Goal: Transaction & Acquisition: Purchase product/service

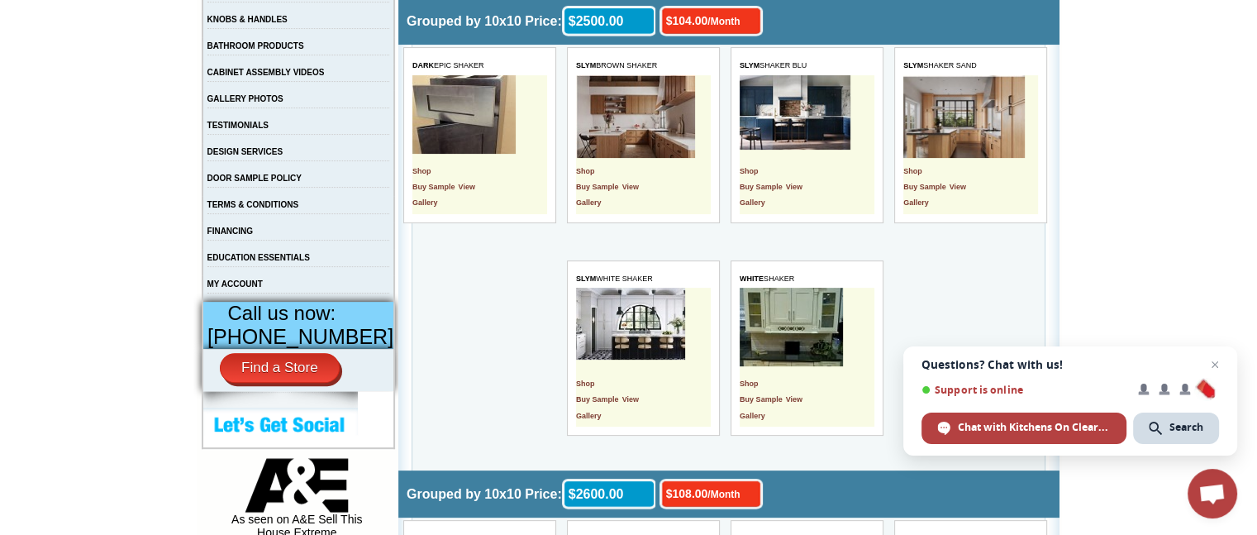
scroll to position [436, 0]
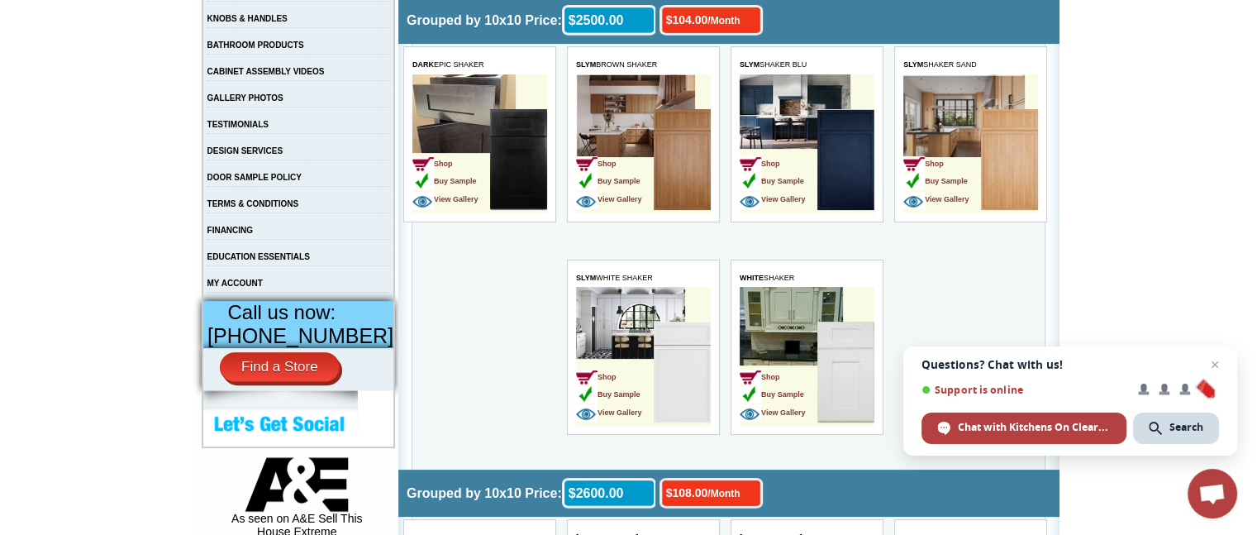
click at [678, 340] on img at bounding box center [682, 372] width 57 height 101
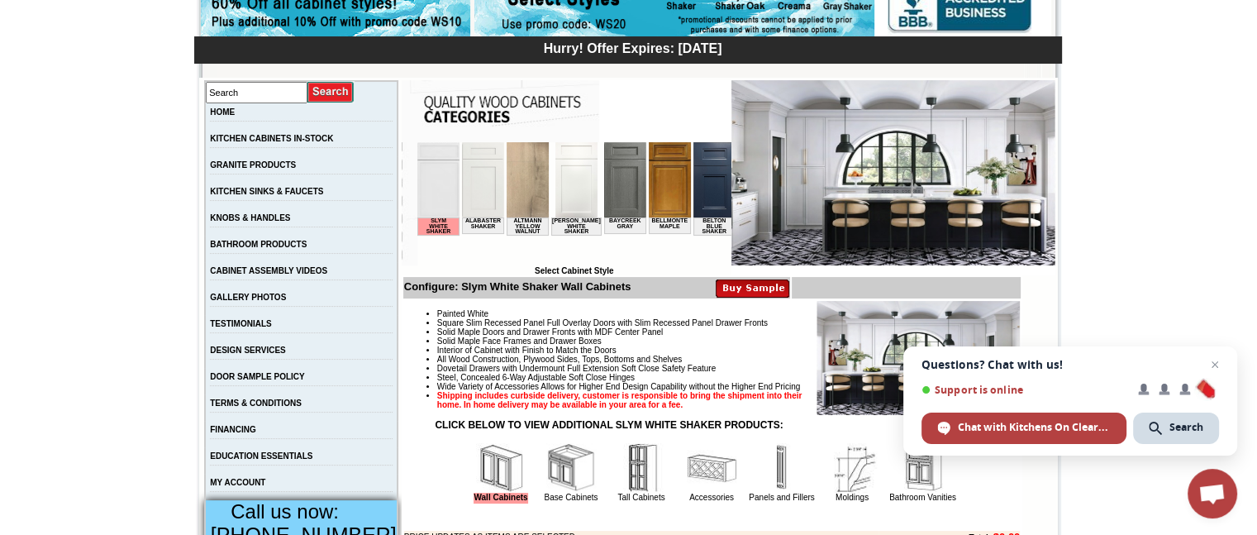
scroll to position [238, 0]
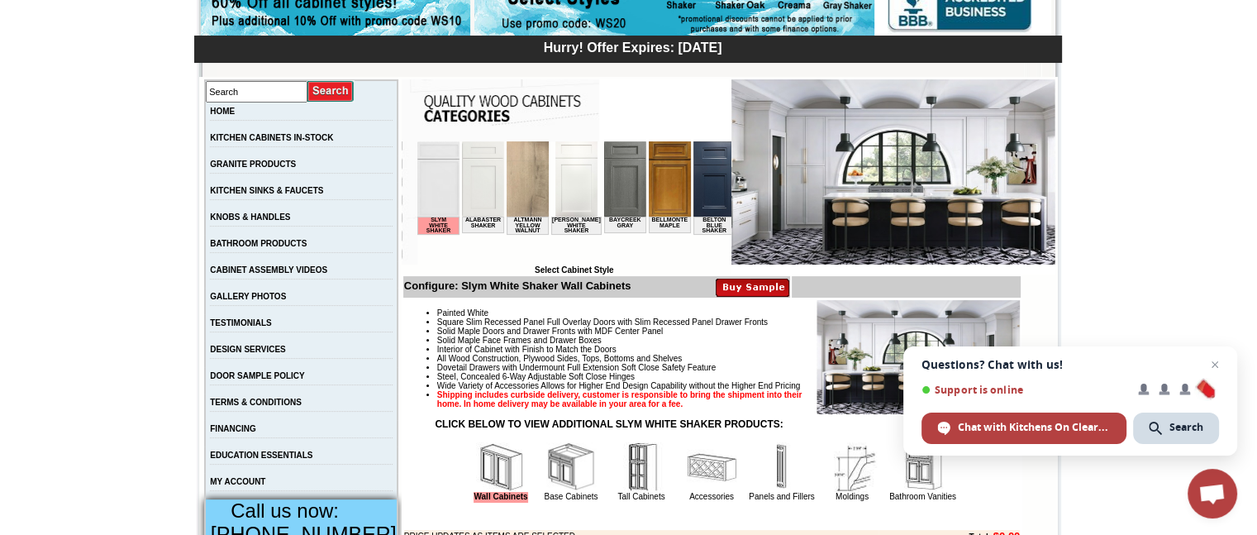
click at [532, 189] on img at bounding box center [527, 178] width 42 height 75
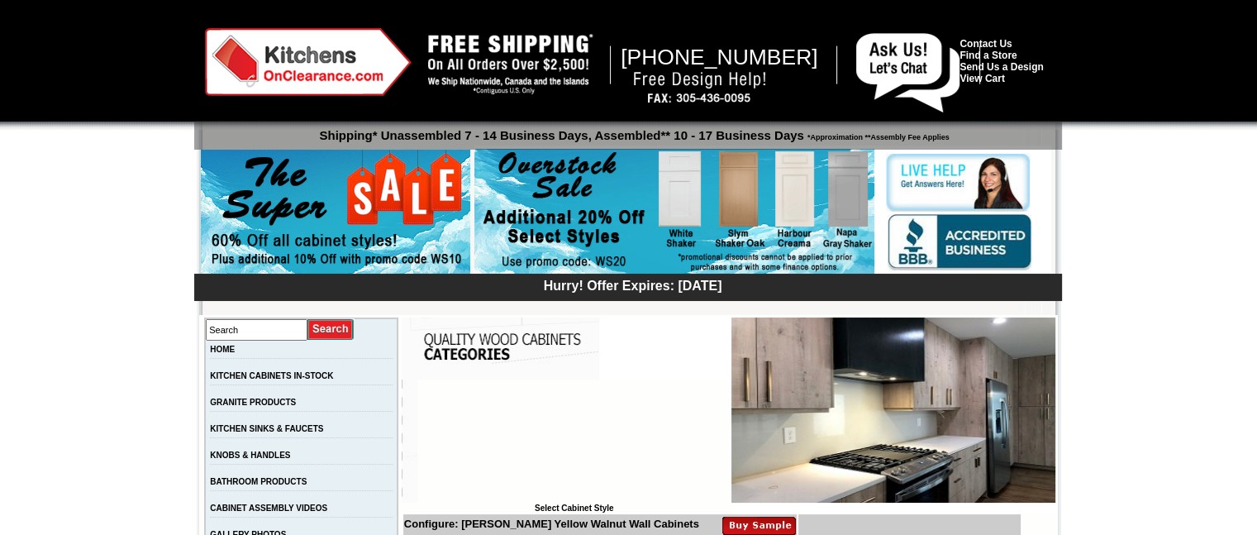
click at [512, 223] on img at bounding box center [674, 212] width 400 height 126
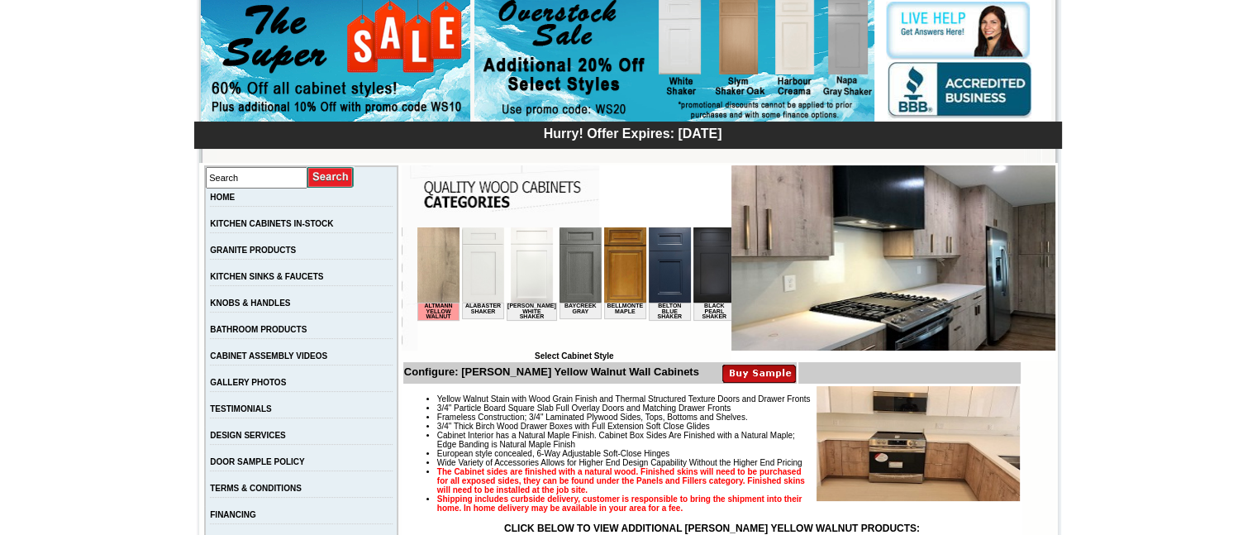
scroll to position [152, 0]
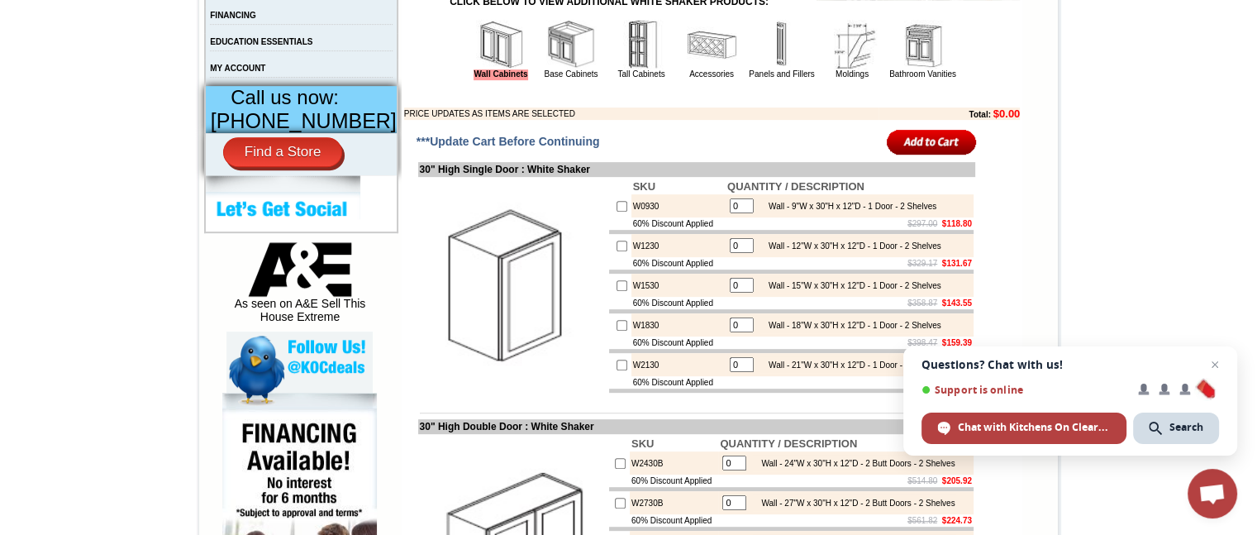
scroll to position [651, 0]
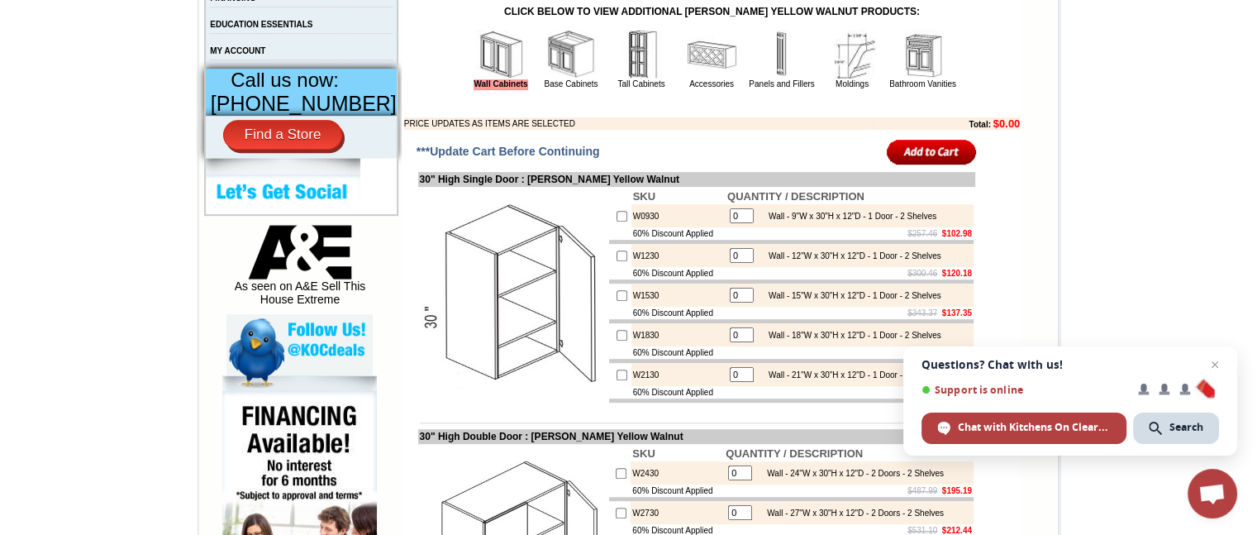
scroll to position [678, 0]
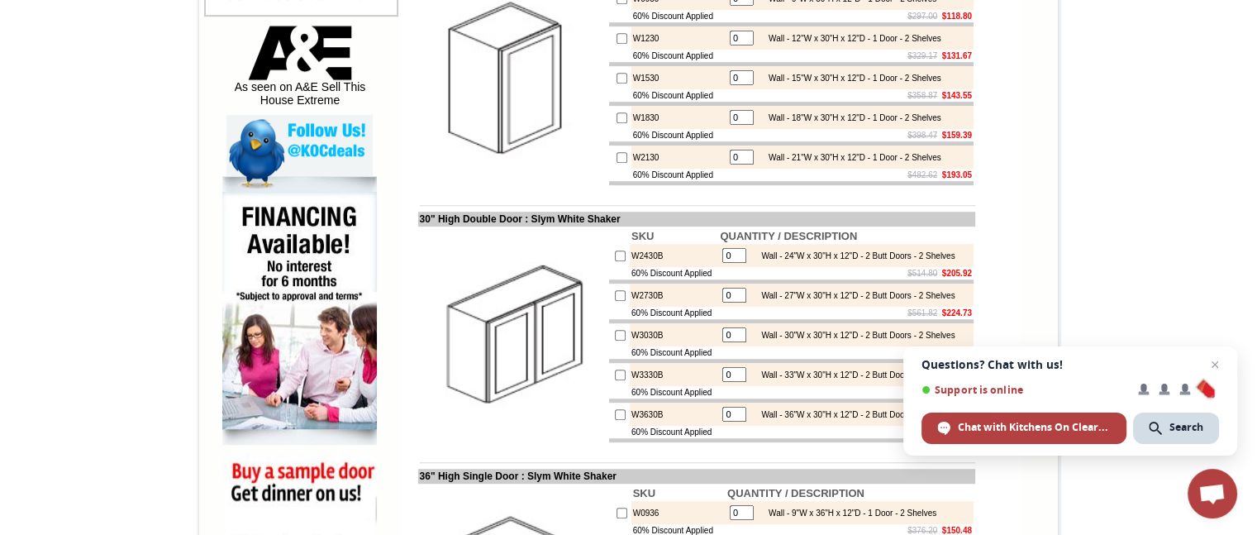
scroll to position [737, 0]
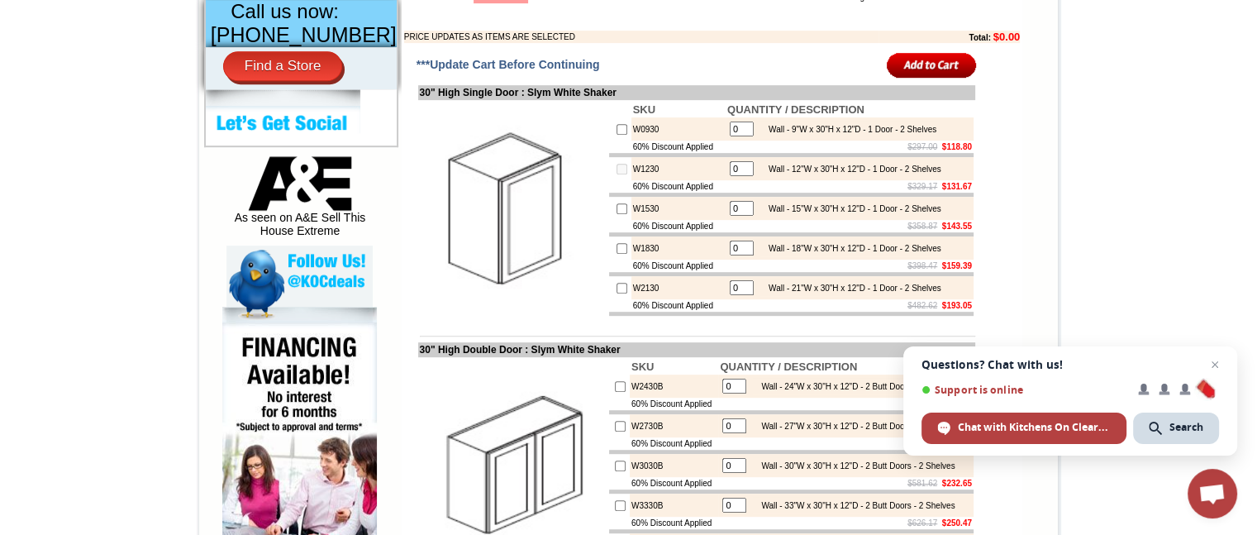
click at [730, 176] on input "0" at bounding box center [742, 168] width 24 height 15
click at [617, 174] on input "checkbox" at bounding box center [622, 169] width 11 height 11
checkbox input "true"
type input "1"
click at [693, 232] on td "60% Discount Applied" at bounding box center [679, 226] width 94 height 12
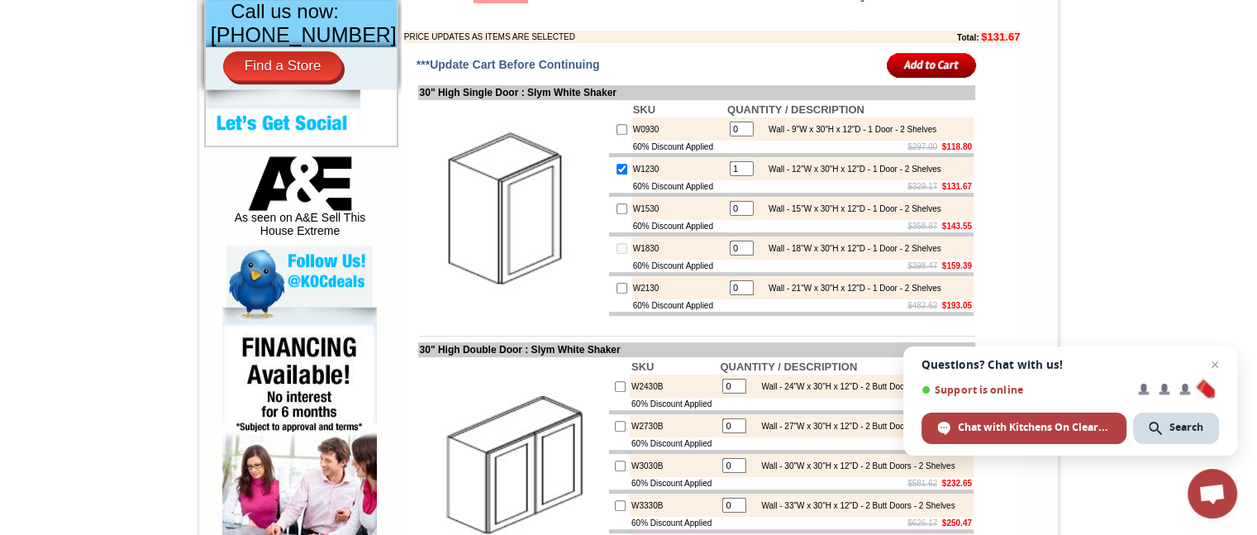
click at [730, 255] on input "0" at bounding box center [742, 248] width 24 height 15
type input "1"
checkbox input "true"
drag, startPoint x: 612, startPoint y: 280, endPoint x: 657, endPoint y: 310, distance: 54.3
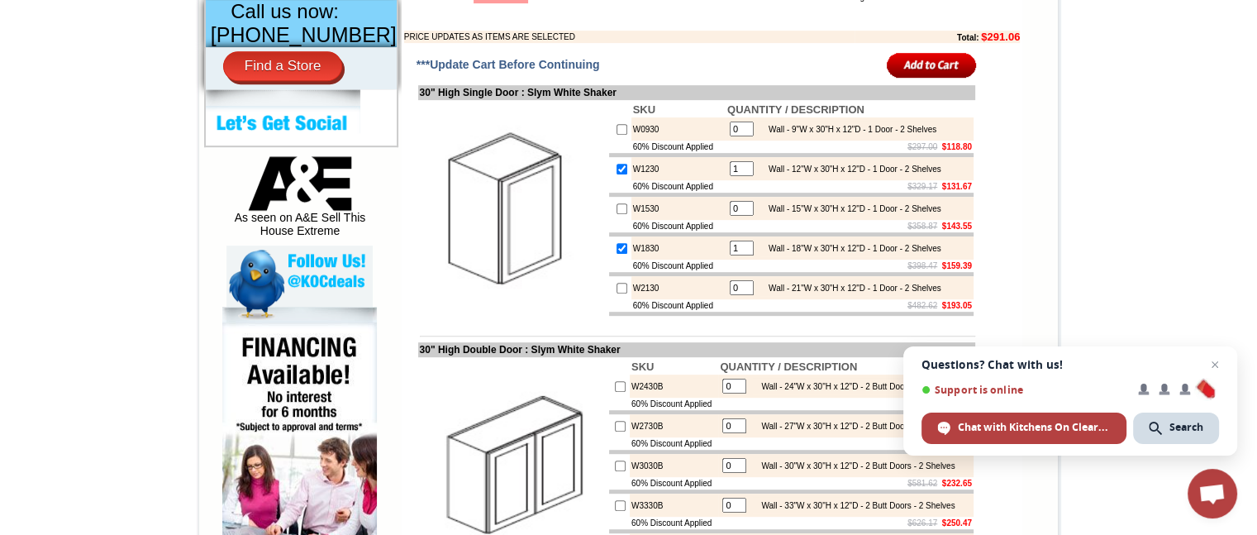
click at [657, 310] on tbody "SKU QUANTITY / DESCRIPTION W0930 0 Wall - 9"W x 30"H x 12"D - 1 Door - 2 Shelve…" at bounding box center [791, 209] width 365 height 214
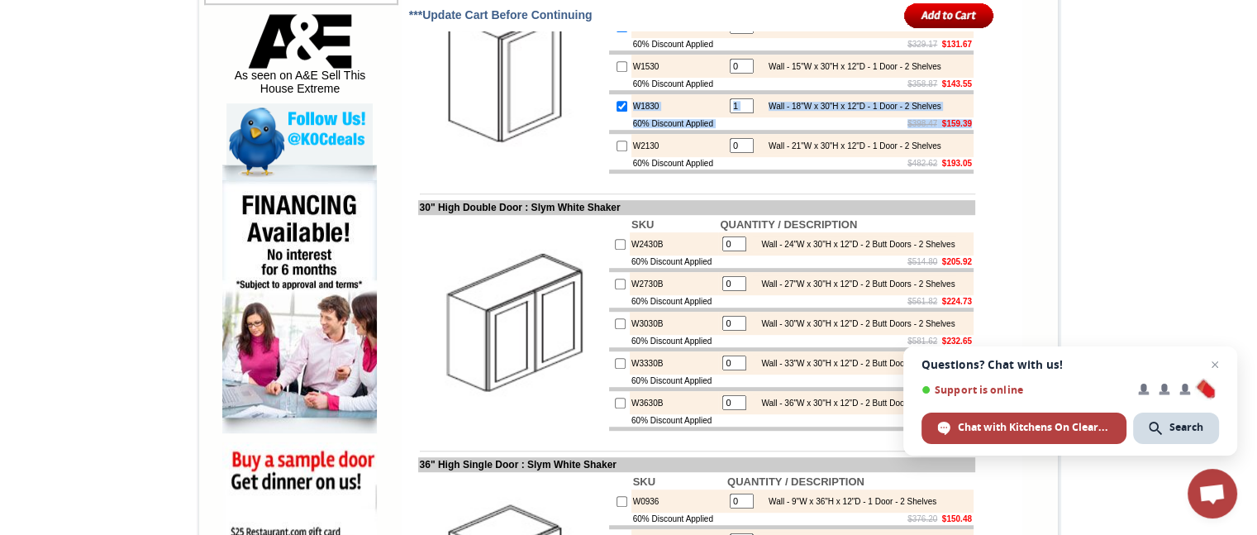
scroll to position [882, 0]
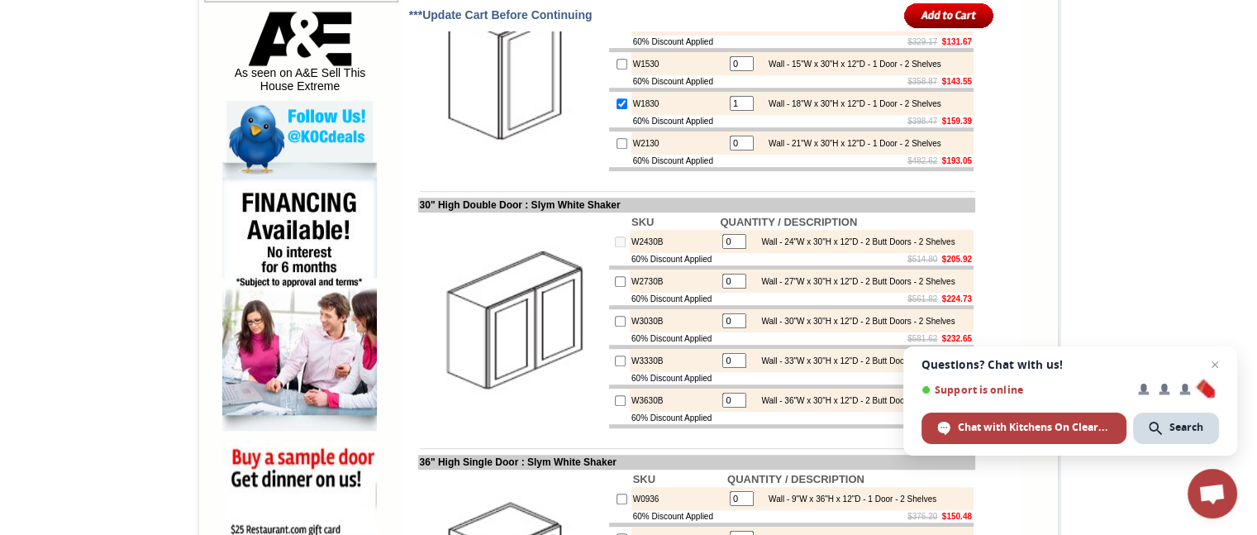
click at [722, 249] on input "0" at bounding box center [734, 241] width 24 height 15
type input "2"
checkbox input "true"
click at [609, 253] on td at bounding box center [619, 241] width 21 height 23
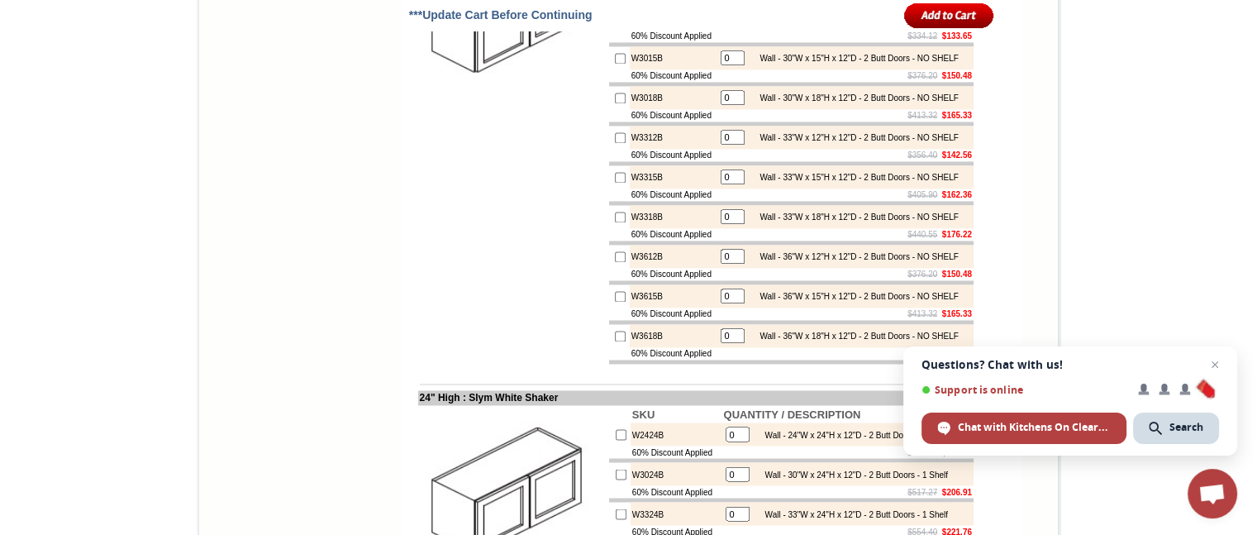
scroll to position [2715, 0]
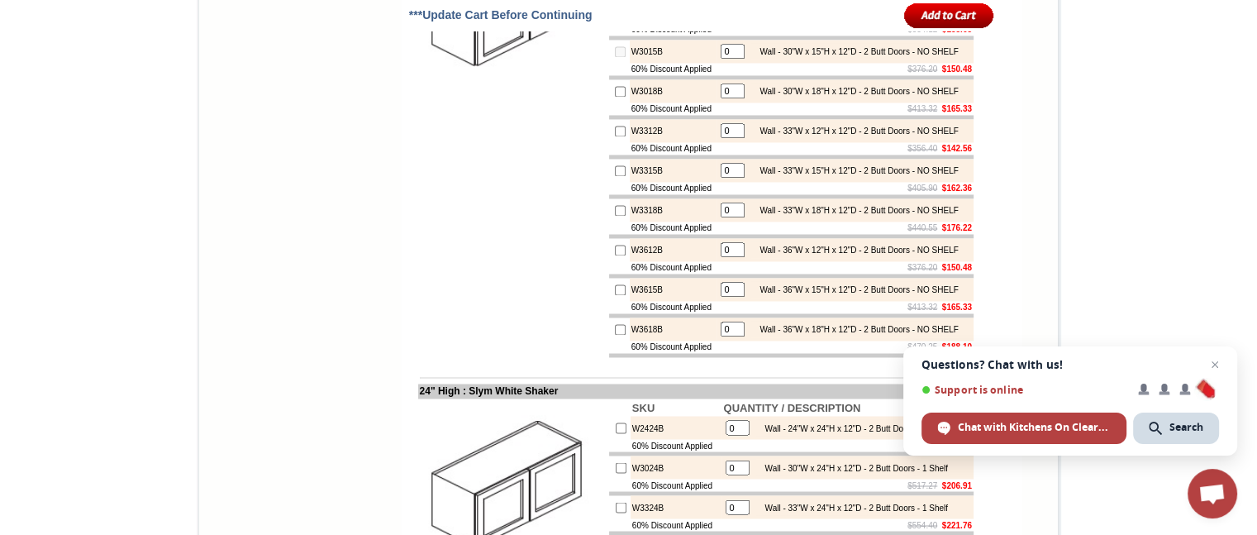
click at [727, 59] on input "0" at bounding box center [733, 51] width 24 height 15
type input "1"
checkbox input "true"
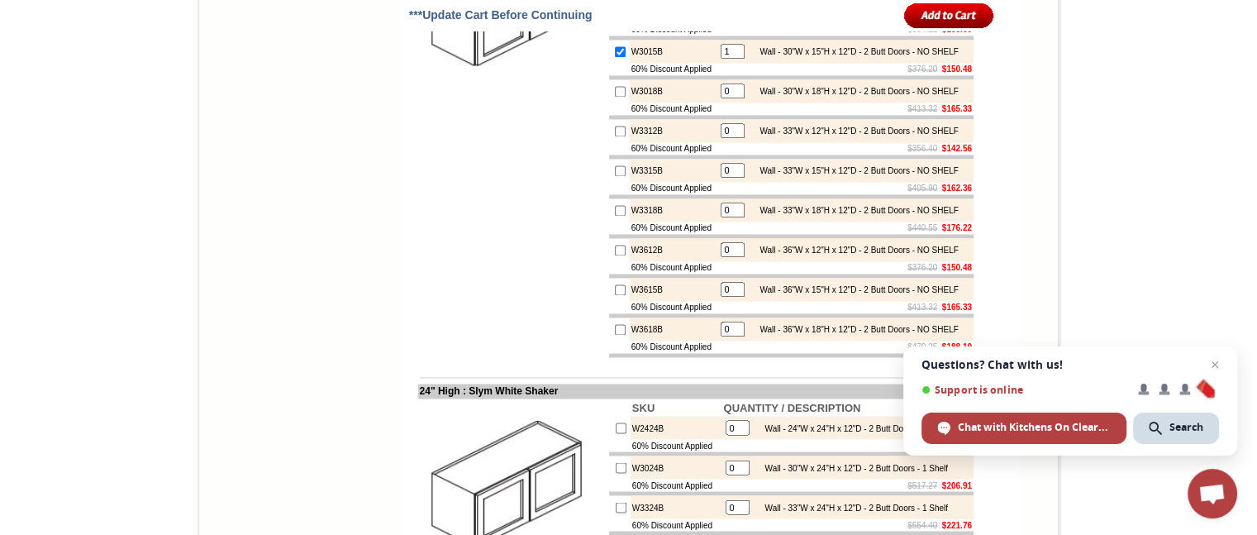
click at [647, 63] on td "W3015B" at bounding box center [674, 51] width 88 height 23
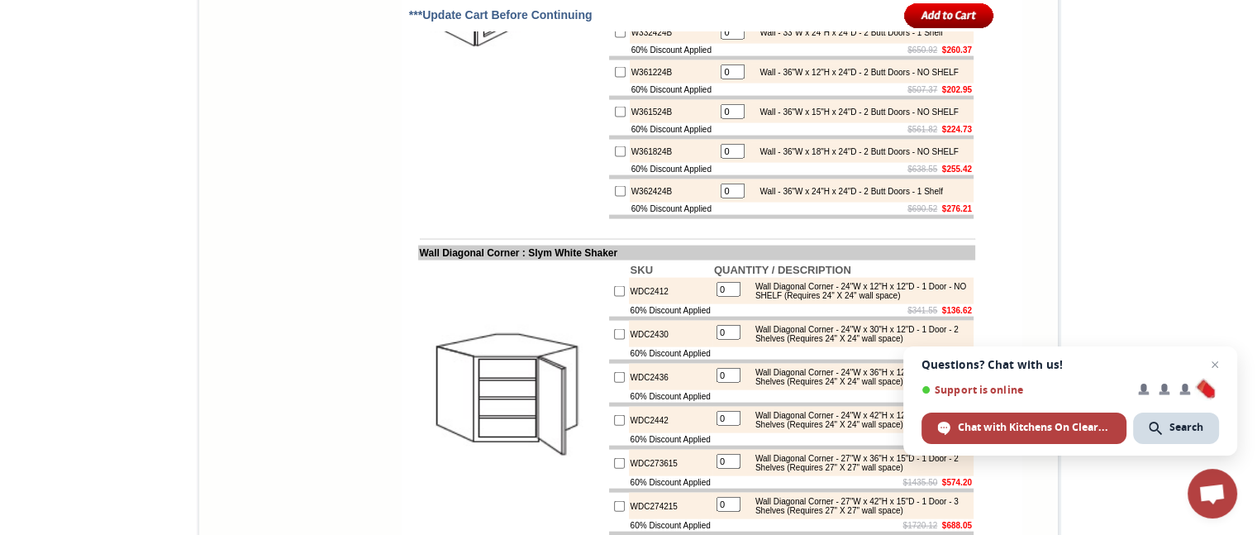
scroll to position [3578, 0]
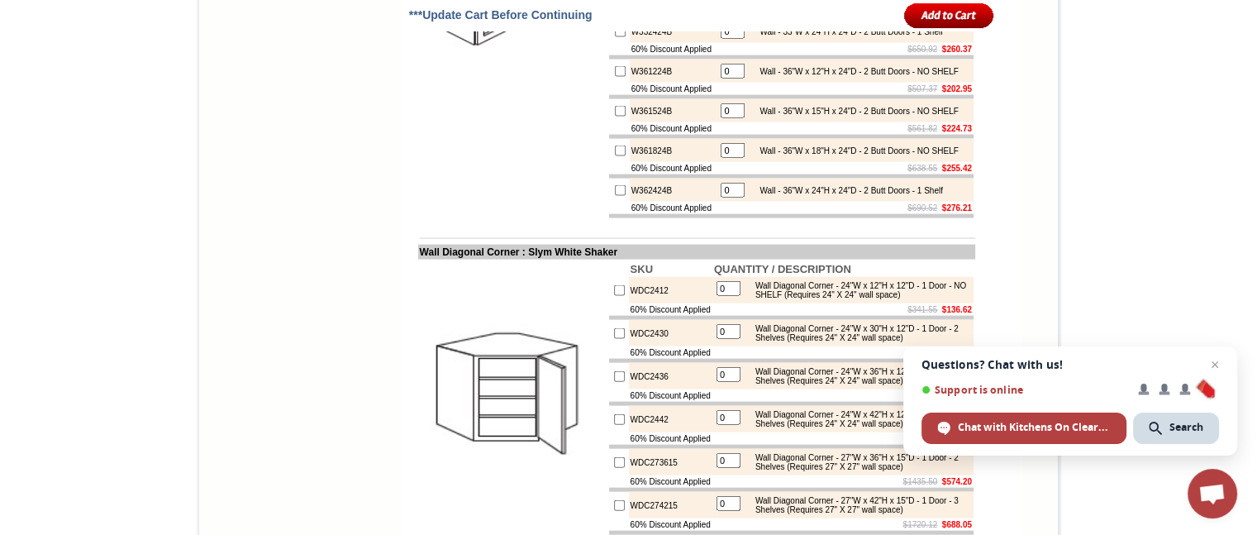
type input "1"
checkbox input "true"
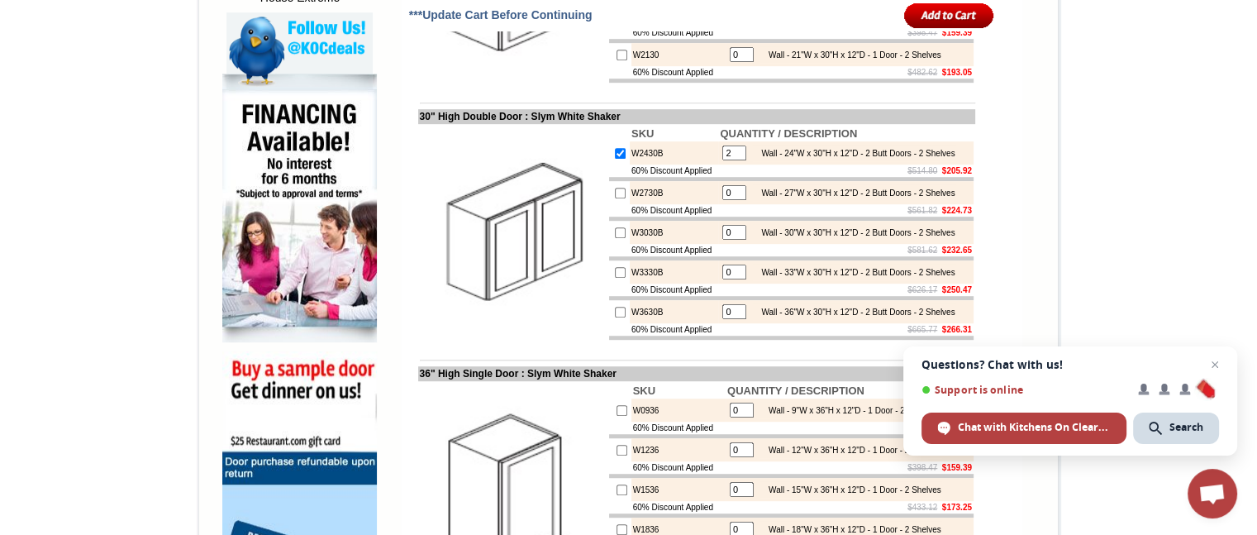
scroll to position [969, 0]
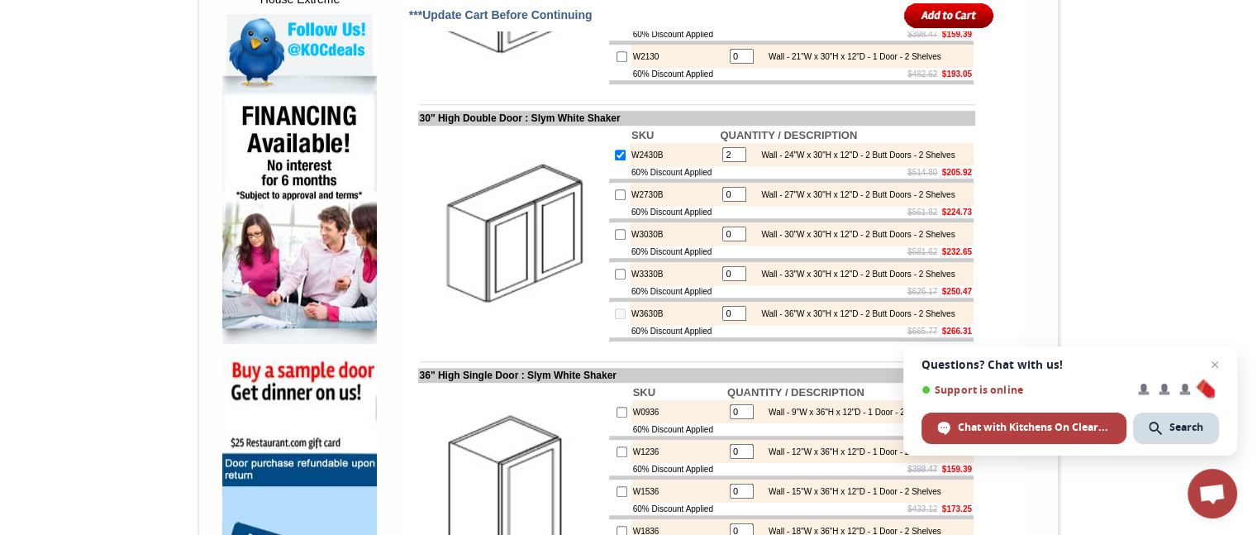
click at [728, 321] on input "0" at bounding box center [734, 313] width 24 height 15
type input "2"
checkbox input "true"
click at [750, 337] on td "$665.77 $266.31" at bounding box center [845, 331] width 255 height 12
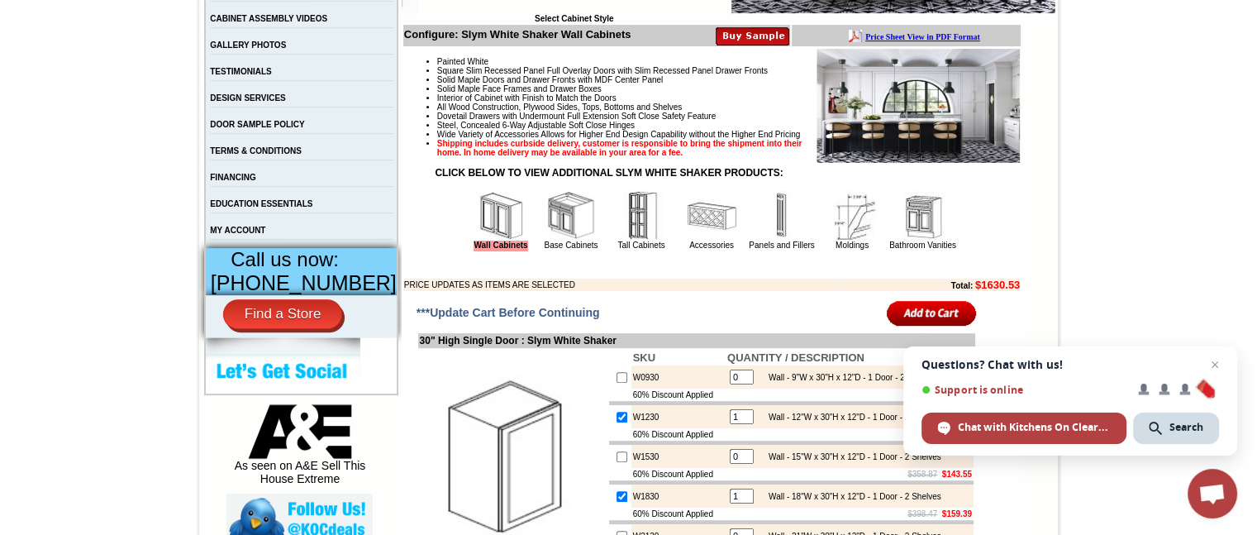
scroll to position [493, 0]
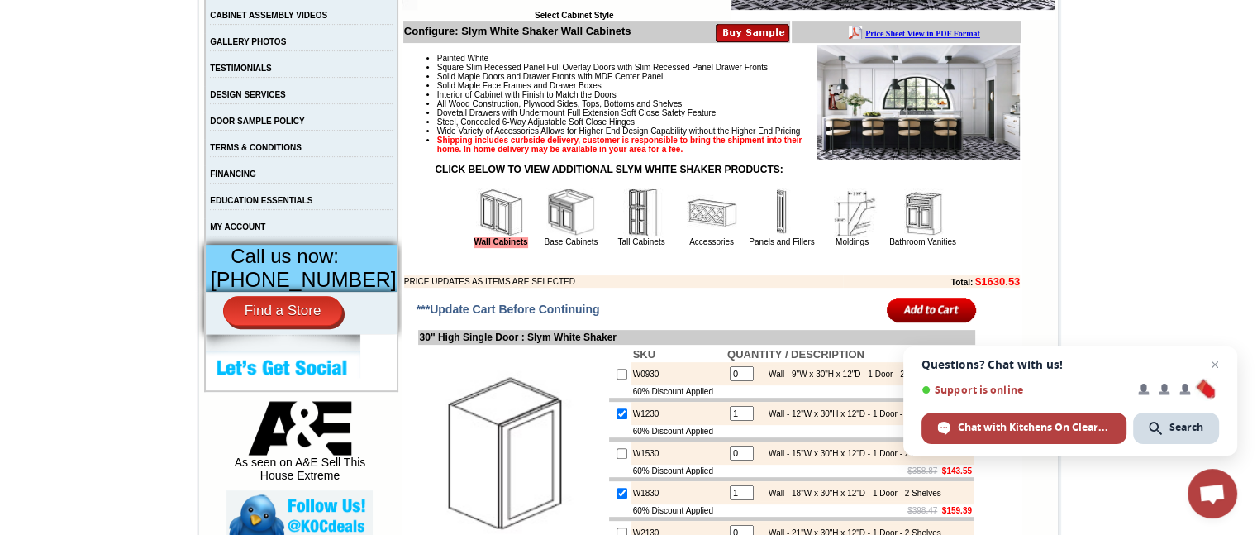
click at [565, 237] on img at bounding box center [571, 213] width 50 height 50
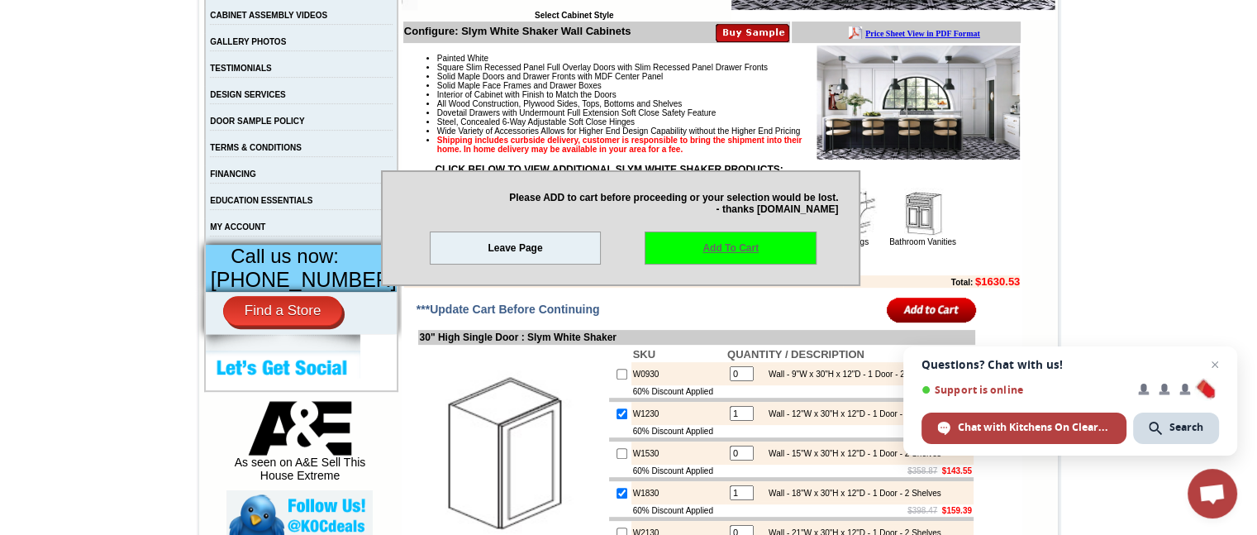
click at [672, 247] on link "Add To Cart" at bounding box center [731, 247] width 172 height 33
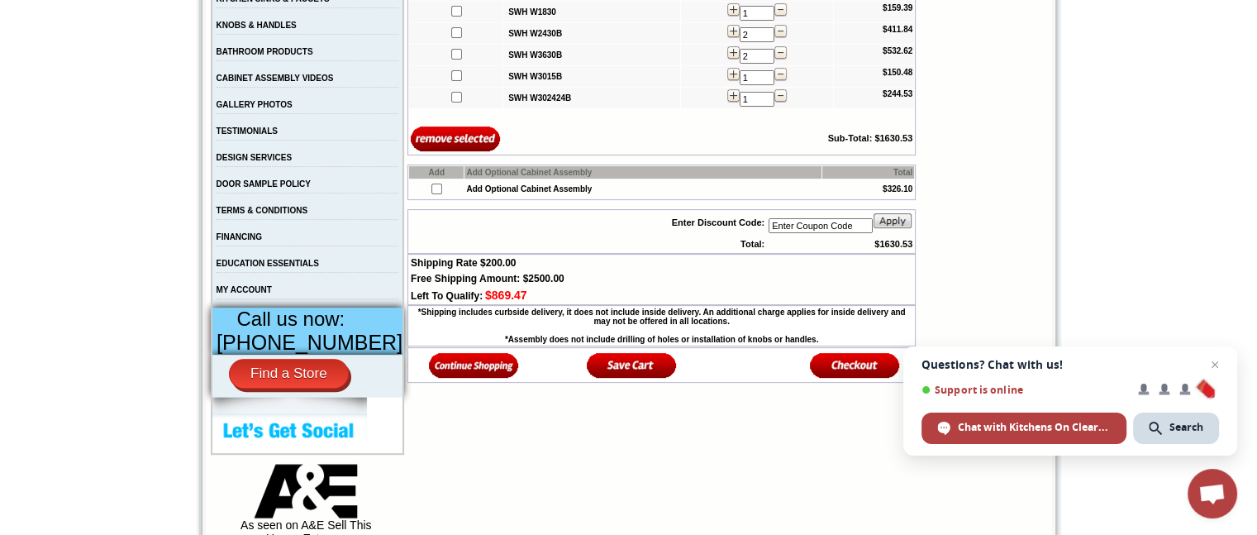
scroll to position [429, 0]
click at [454, 373] on img at bounding box center [474, 365] width 90 height 27
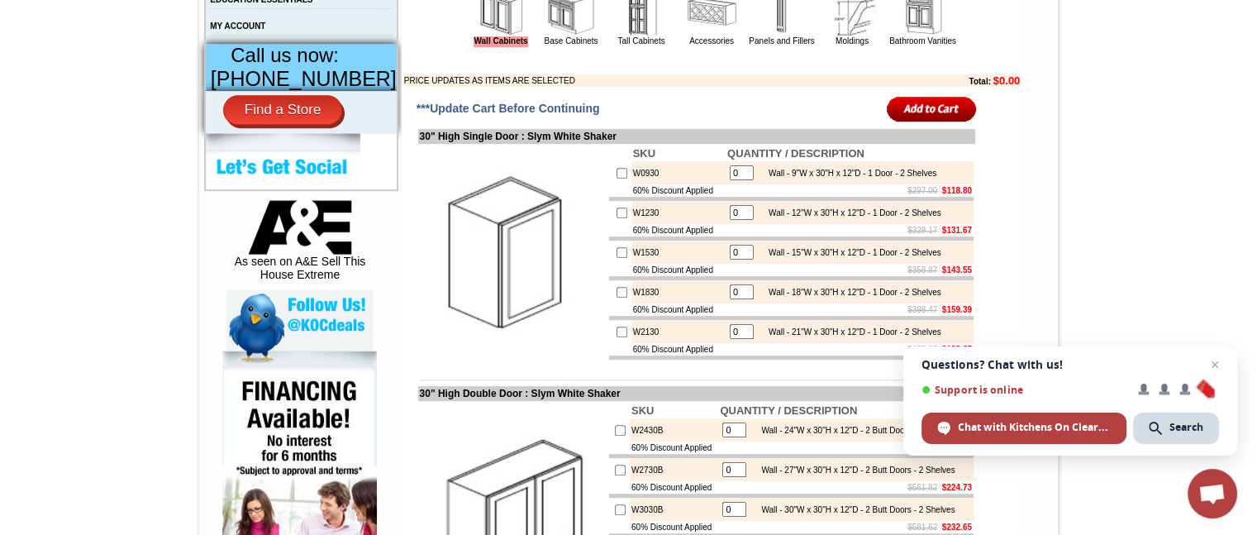
scroll to position [694, 0]
click at [548, 36] on img at bounding box center [571, 11] width 50 height 50
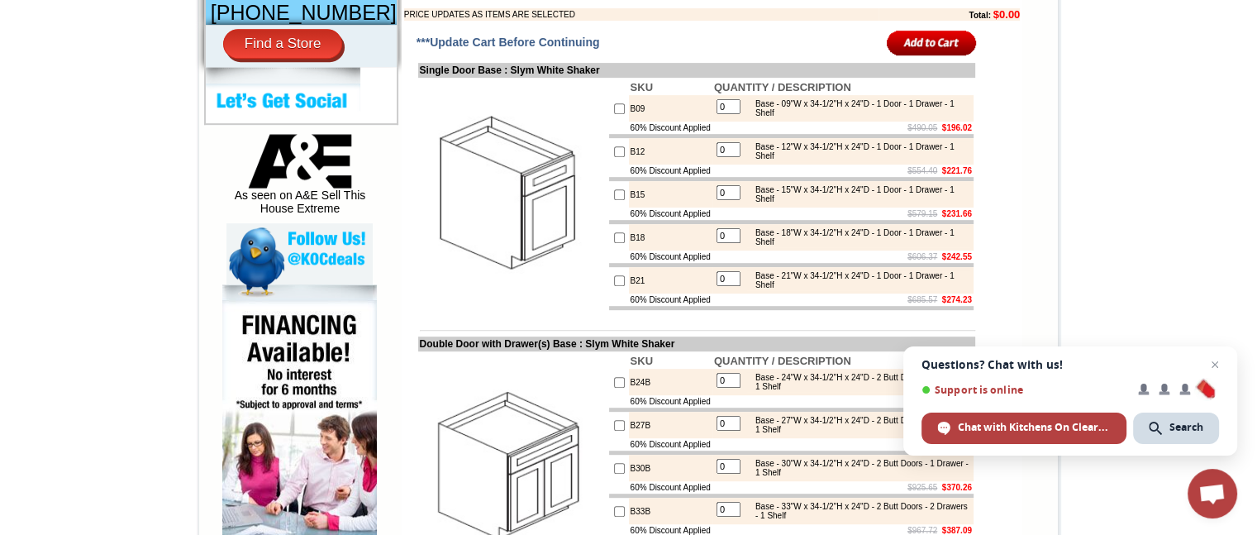
scroll to position [765, 0]
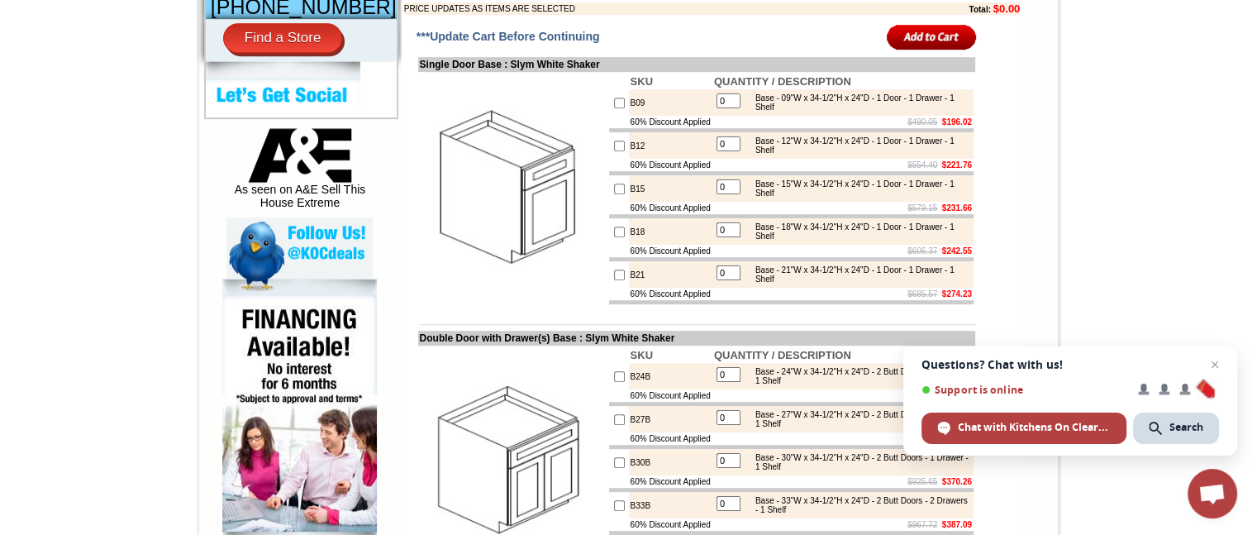
click at [720, 155] on td "0" at bounding box center [729, 146] width 26 height 20
drag, startPoint x: 720, startPoint y: 169, endPoint x: 721, endPoint y: 181, distance: 12.4
click at [721, 155] on td "0" at bounding box center [729, 146] width 26 height 20
click at [717, 151] on input "0" at bounding box center [729, 143] width 24 height 15
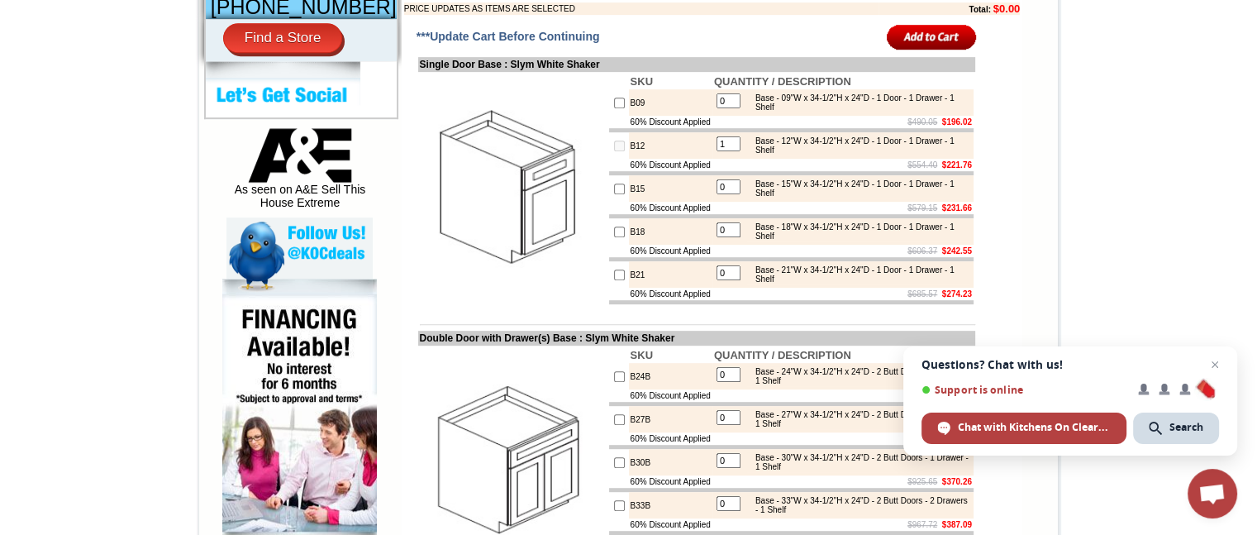
type input "1"
checkbox input "true"
click at [743, 171] on td "$554.40 $221.76" at bounding box center [843, 165] width 261 height 12
click at [728, 237] on input "0" at bounding box center [729, 229] width 24 height 15
type input "01"
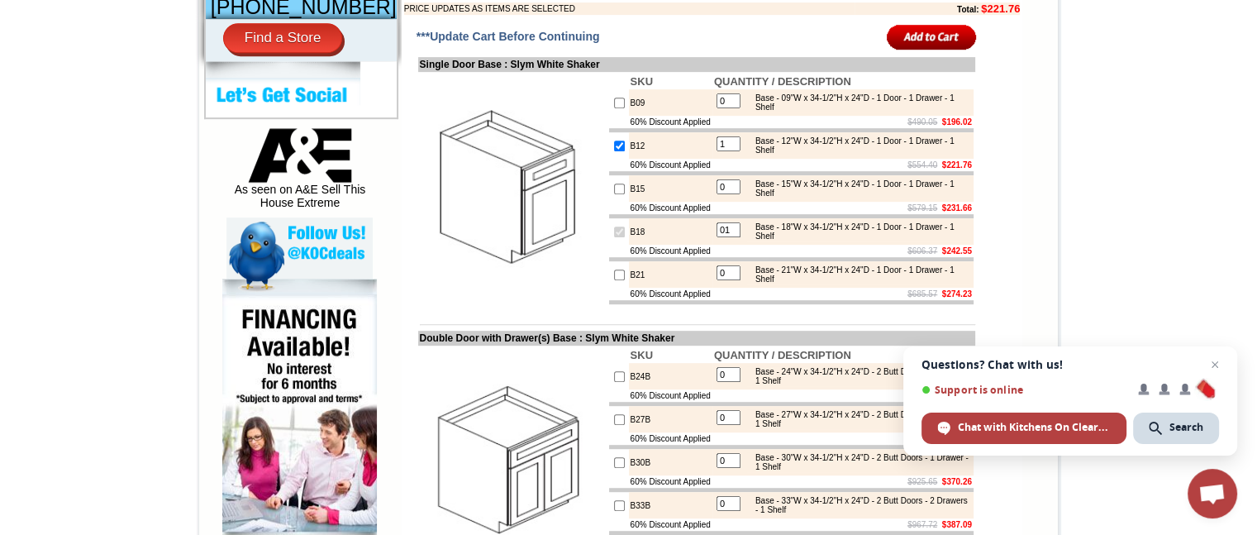
checkbox input "true"
click at [733, 241] on td "01" at bounding box center [729, 232] width 26 height 20
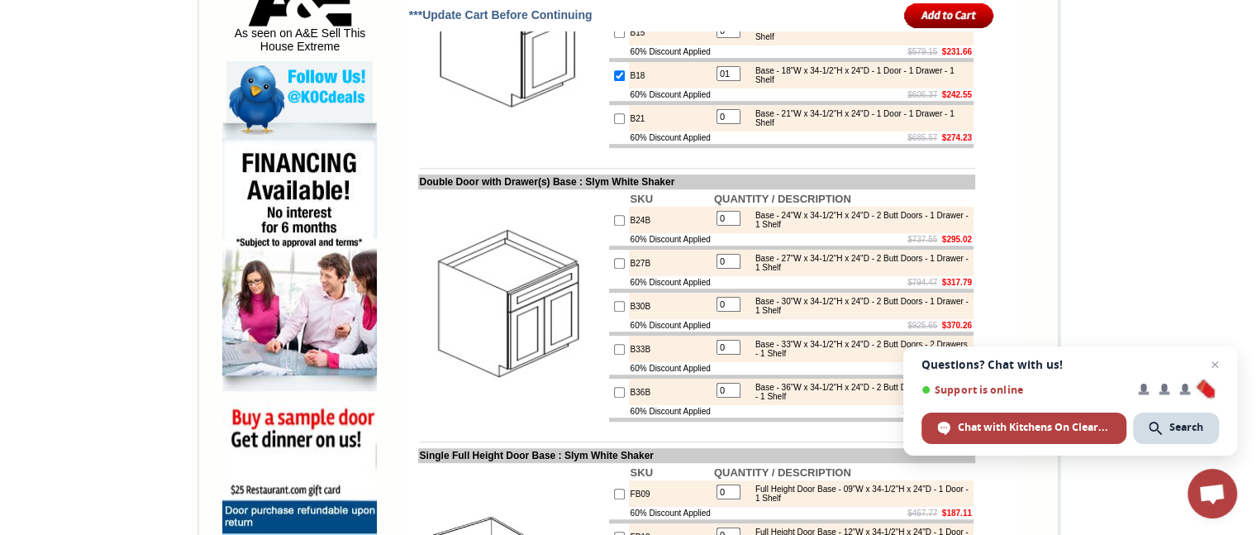
scroll to position [921, 0]
click at [722, 226] on input "0" at bounding box center [729, 219] width 24 height 15
type input "2"
checkbox input "true"
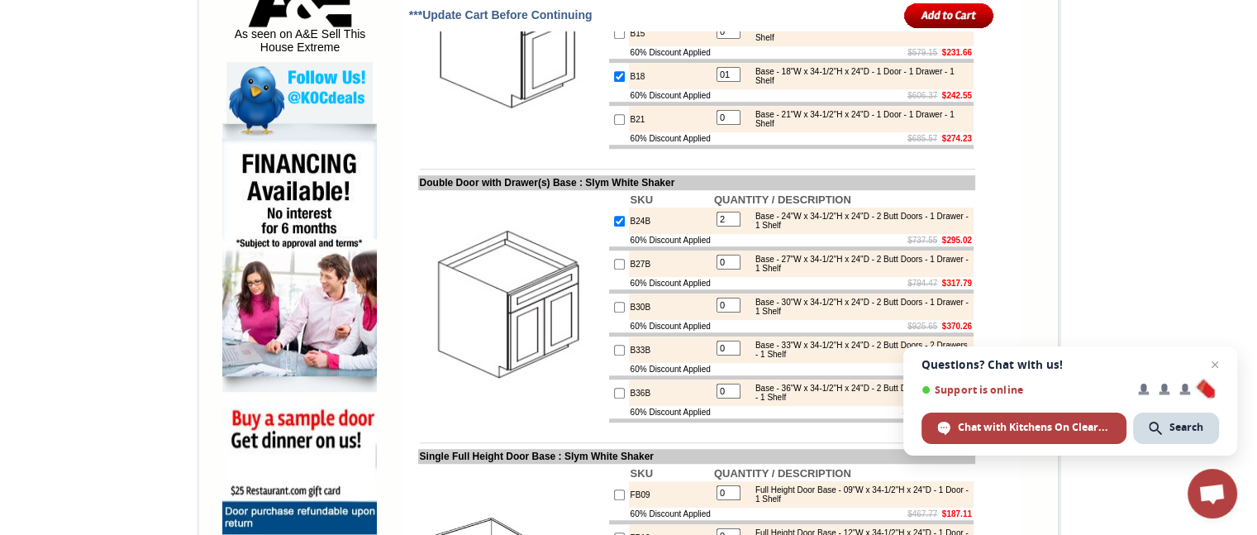
click at [742, 246] on td "$737.55 $295.02" at bounding box center [843, 240] width 261 height 12
click at [724, 398] on input "0" at bounding box center [729, 391] width 24 height 15
type input "2"
checkbox input "true"
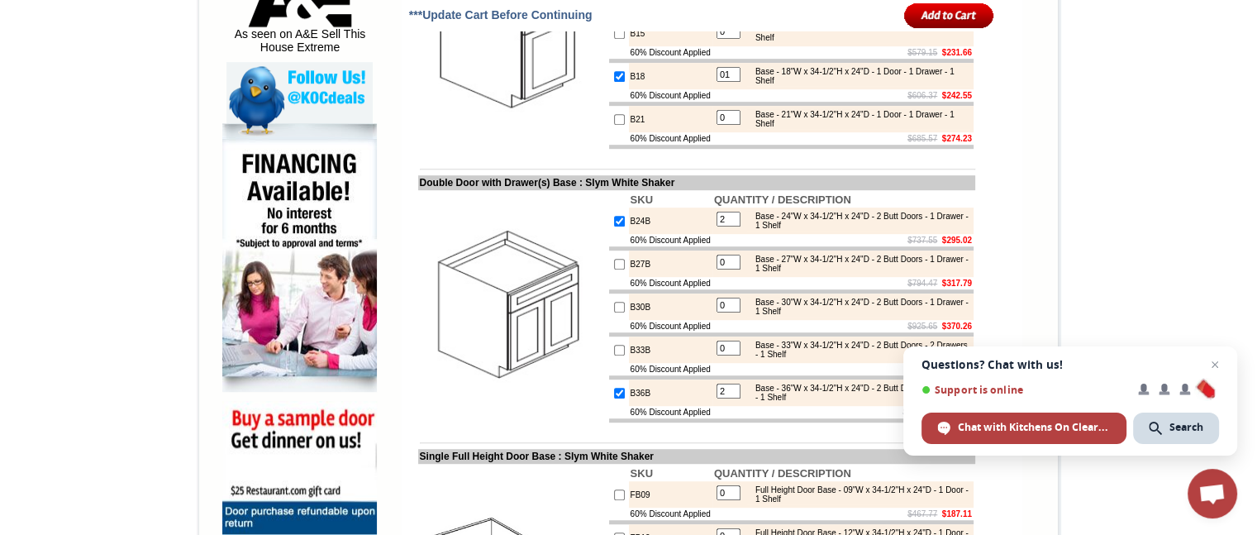
click at [760, 402] on div "Base - 36"W x 34-1/2"H x 24"D - 2 Butt Doors - 2 Drawers - 1 Shelf" at bounding box center [858, 393] width 222 height 18
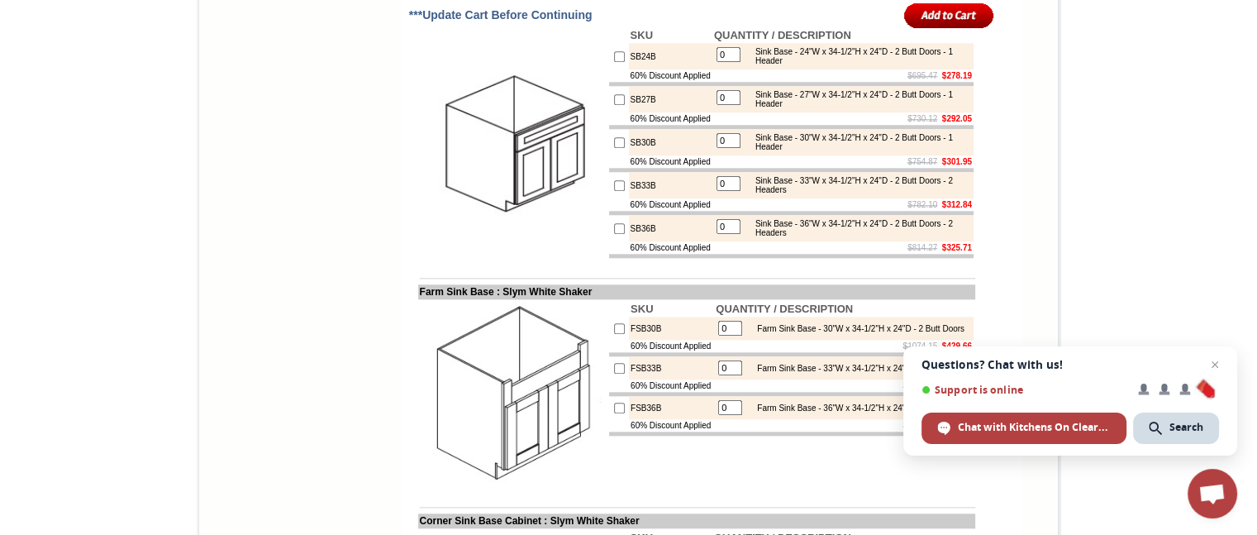
scroll to position [1679, 0]
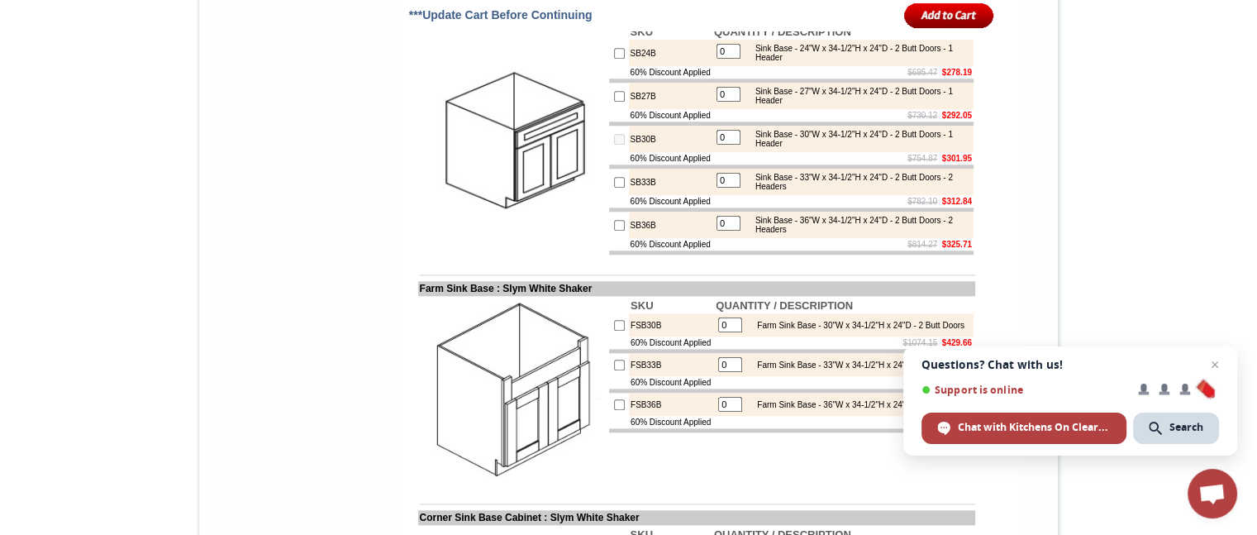
click at [719, 145] on input "0" at bounding box center [729, 137] width 24 height 15
type input "1"
checkbox input "true"
click at [758, 164] on td "$754.87 $301.95" at bounding box center [843, 158] width 261 height 12
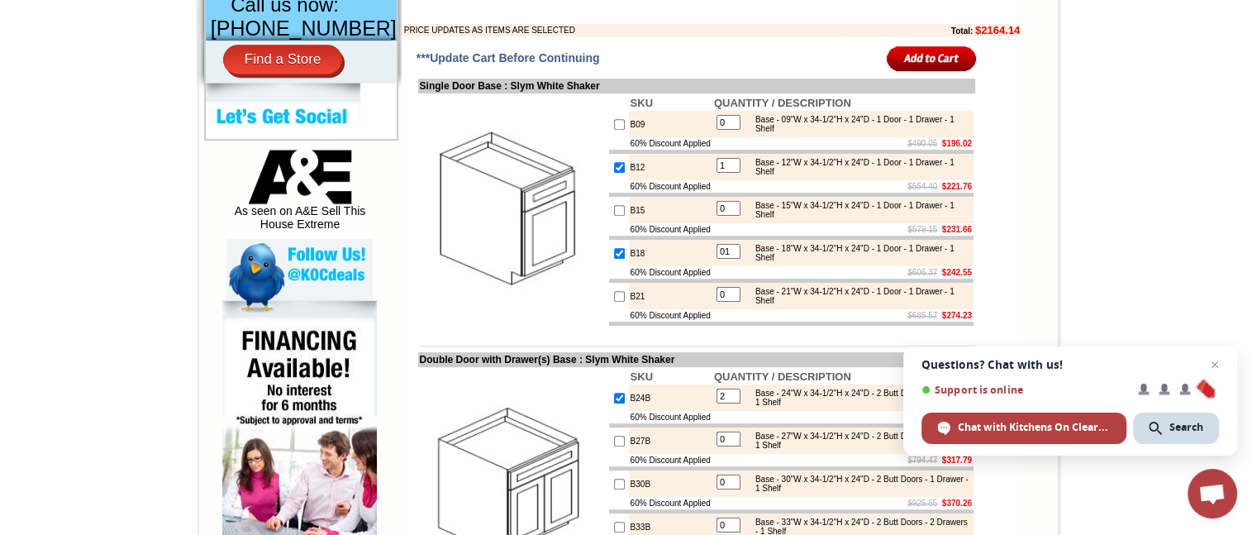
scroll to position [744, 0]
click at [897, 72] on input "image" at bounding box center [932, 58] width 90 height 27
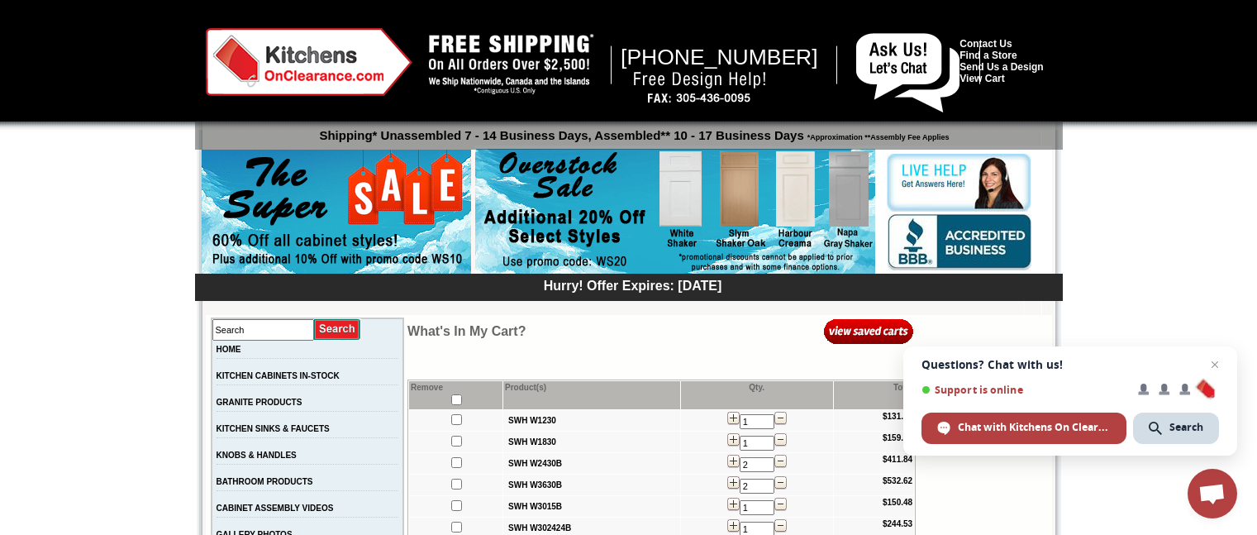
scroll to position [155, 0]
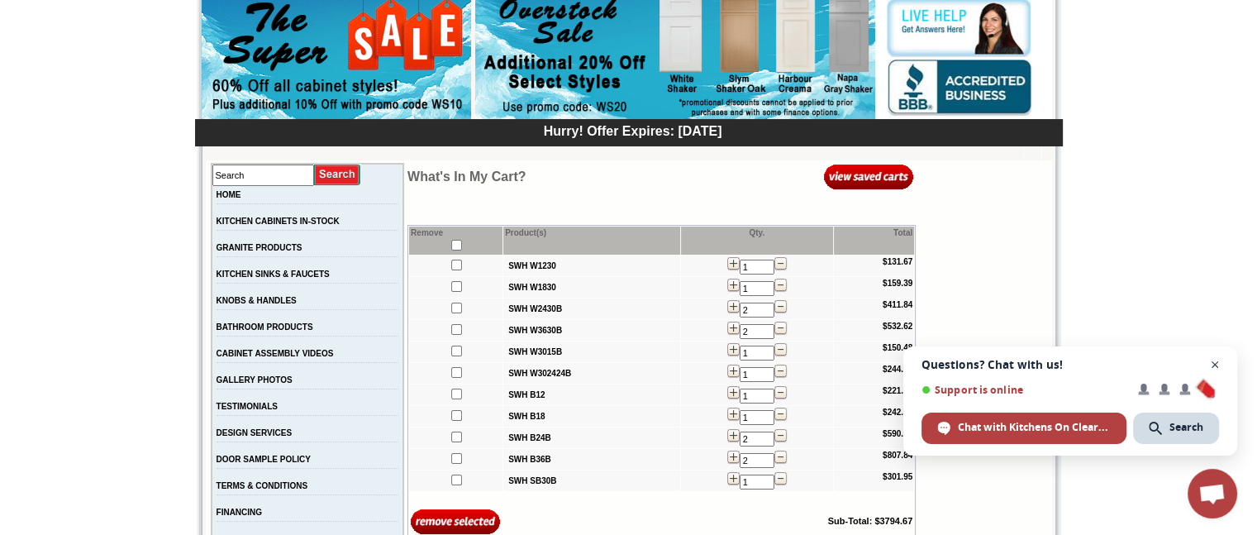
click at [1214, 369] on span "Open chat" at bounding box center [1215, 365] width 21 height 21
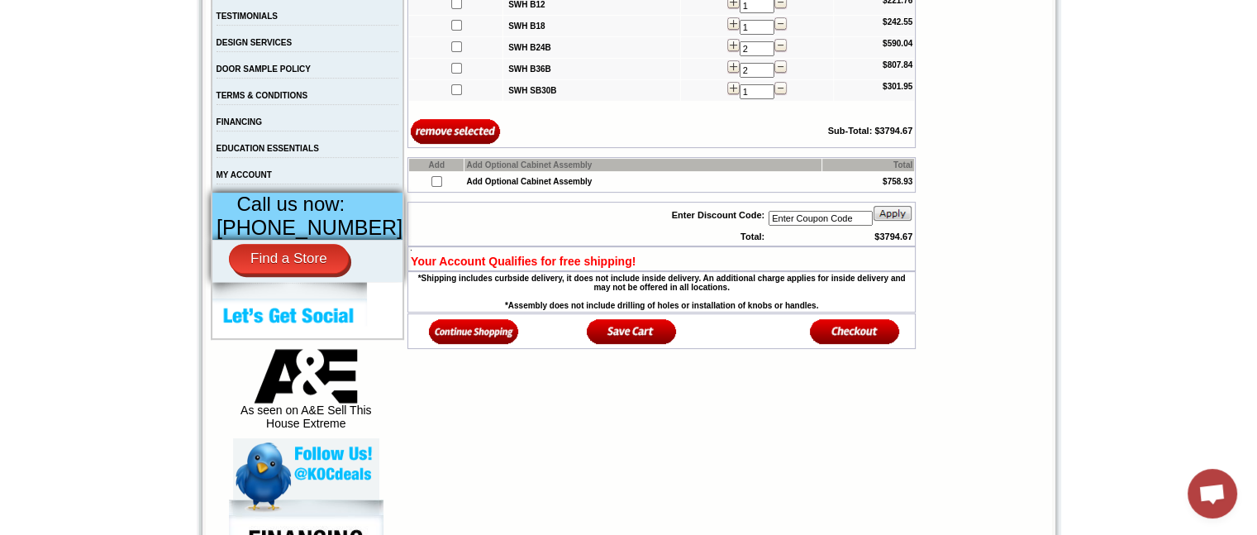
scroll to position [546, 0]
click at [840, 222] on input "text" at bounding box center [821, 217] width 104 height 15
type input "ws10"
click at [899, 212] on img at bounding box center [893, 212] width 40 height 17
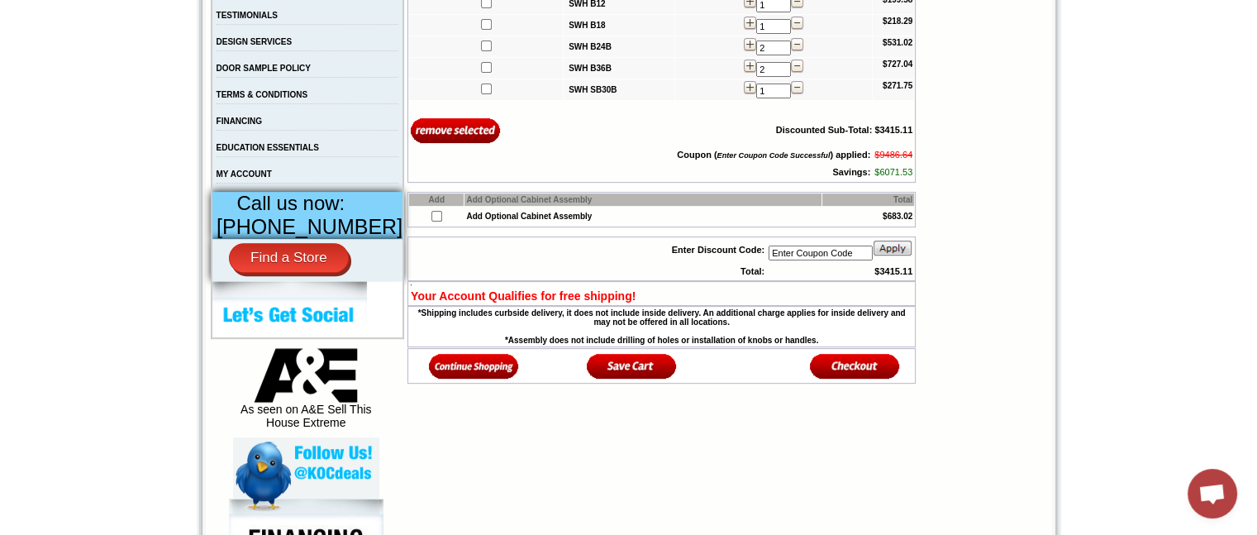
click at [982, 231] on td at bounding box center [998, 408] width 105 height 1275
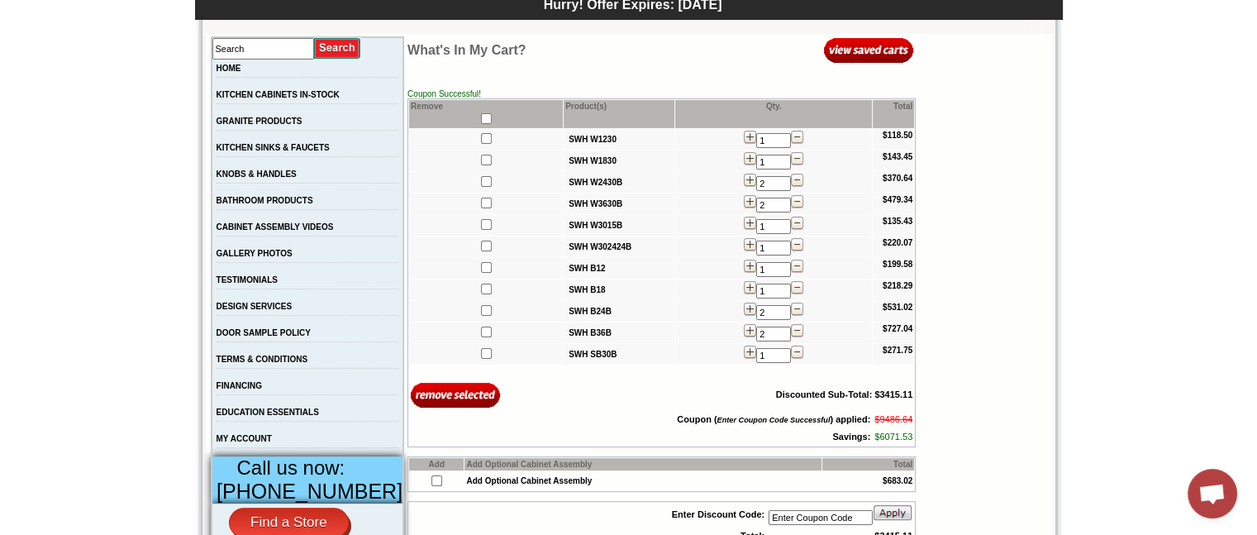
scroll to position [281, 0]
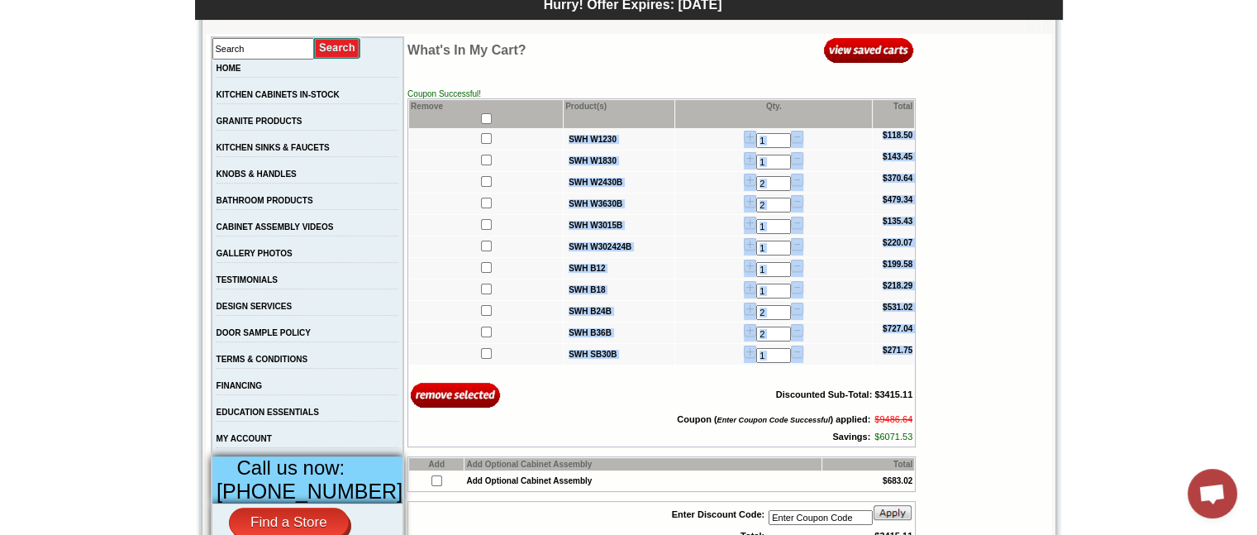
drag, startPoint x: 432, startPoint y: 132, endPoint x: 912, endPoint y: 362, distance: 531.7
click at [912, 362] on tbody "Remove Product(s) Qty. Total SWH W1230 1 $118.50 SWH W1830 1 $143.45 SWH W2430B…" at bounding box center [661, 273] width 505 height 346
copy tbody "SWH W1230 $118.50 SWH W1830 $143.45 SWH W2430B $370.64 SWH W3630B $479.34 SWH W…"
click at [675, 259] on td "1" at bounding box center [773, 268] width 197 height 21
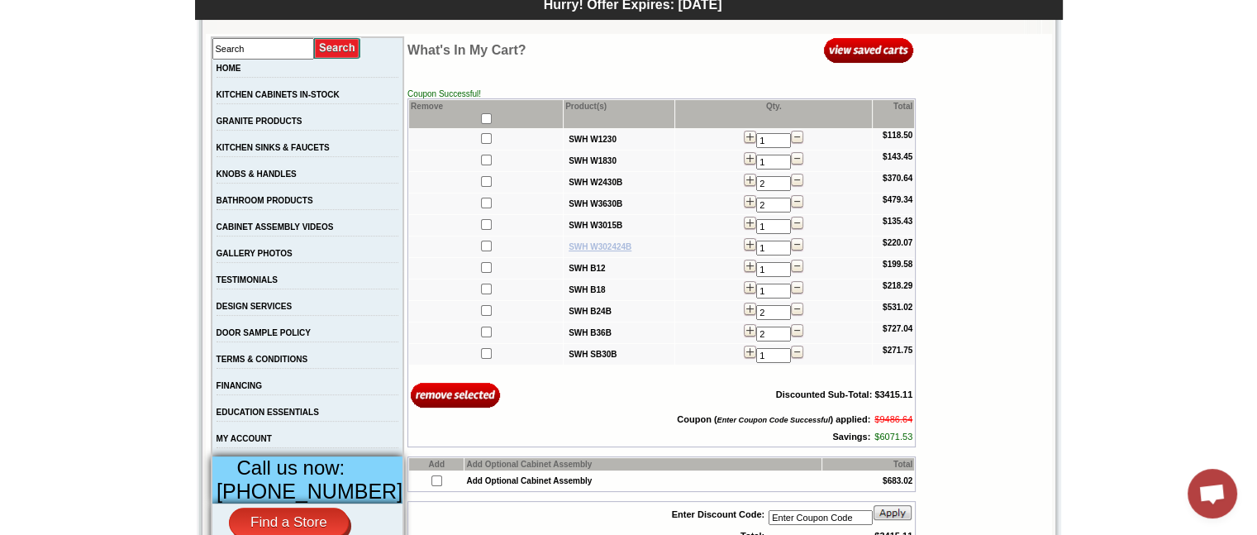
click at [594, 244] on b "SWH W302424B" at bounding box center [600, 246] width 63 height 9
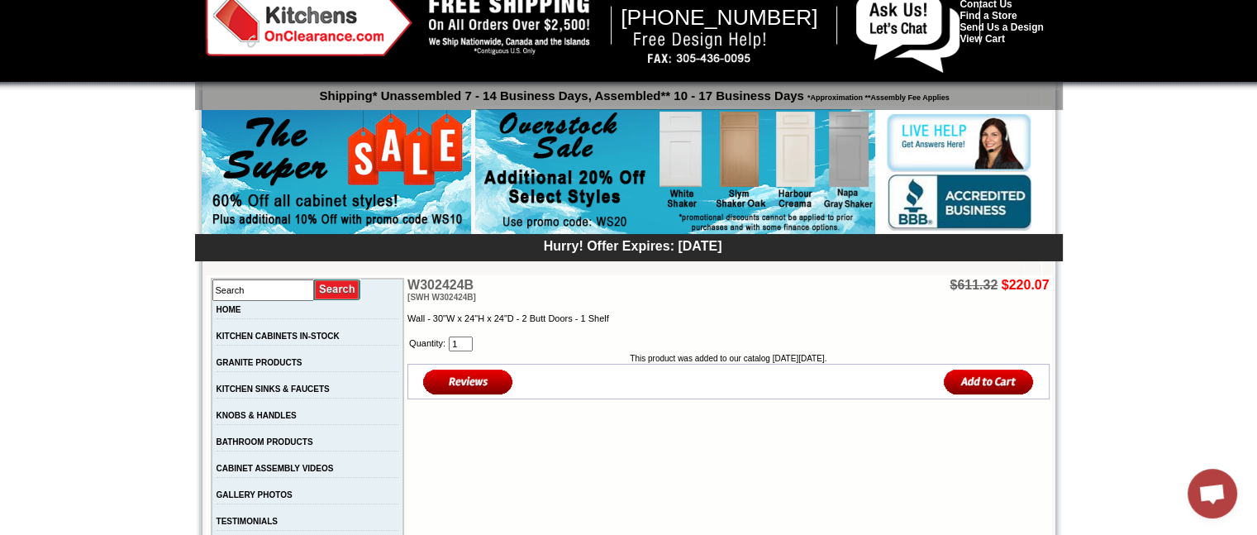
scroll to position [36, 0]
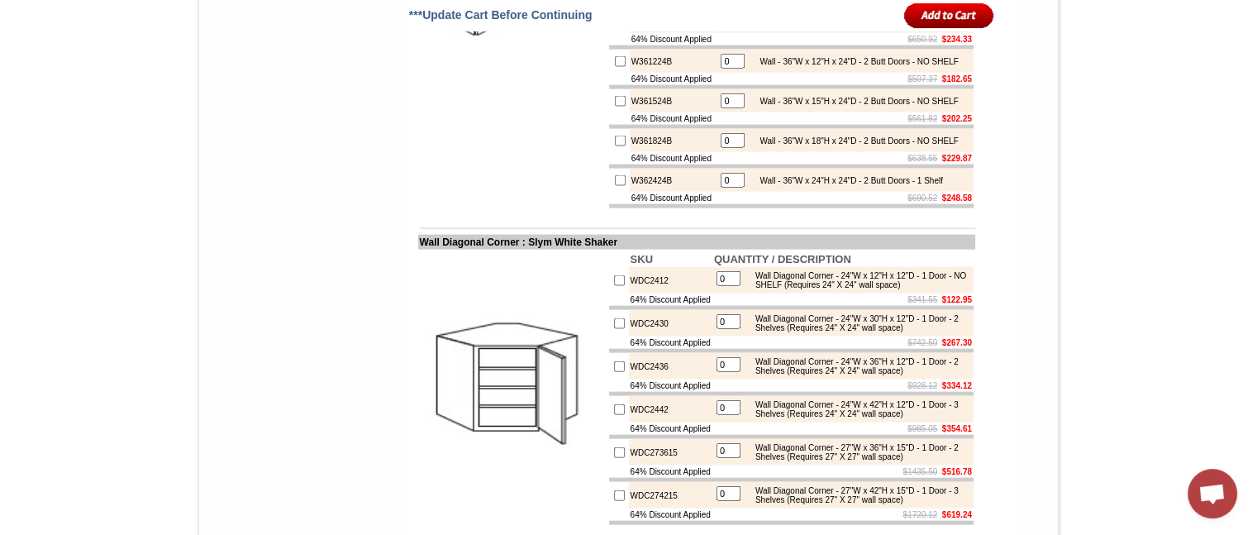
scroll to position [3587, 0]
click at [723, 108] on input "0" at bounding box center [733, 100] width 24 height 15
type input "1"
checkbox input "true"
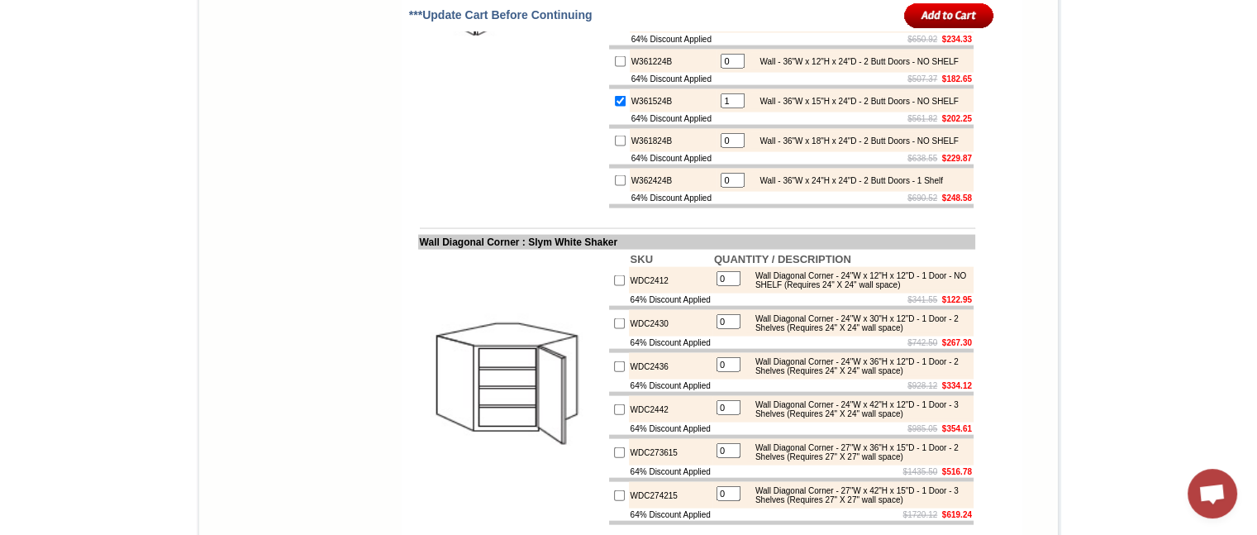
click at [937, 4] on input "image" at bounding box center [949, 15] width 90 height 27
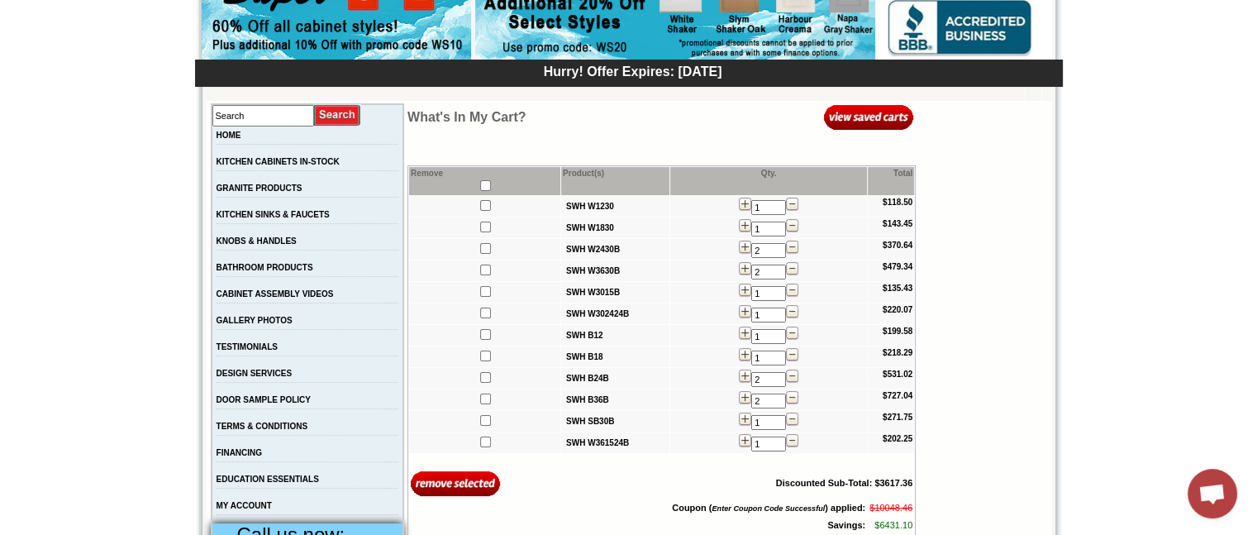
scroll to position [220, 0]
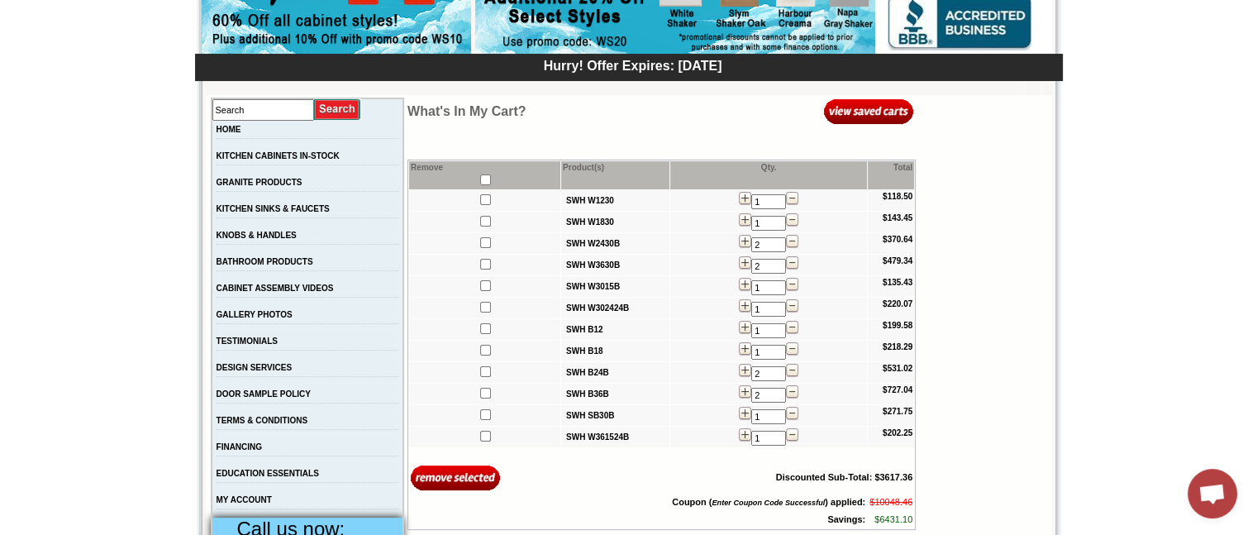
click at [739, 436] on img at bounding box center [745, 434] width 12 height 13
click at [786, 440] on img at bounding box center [792, 434] width 12 height 13
click at [786, 434] on img at bounding box center [792, 434] width 12 height 13
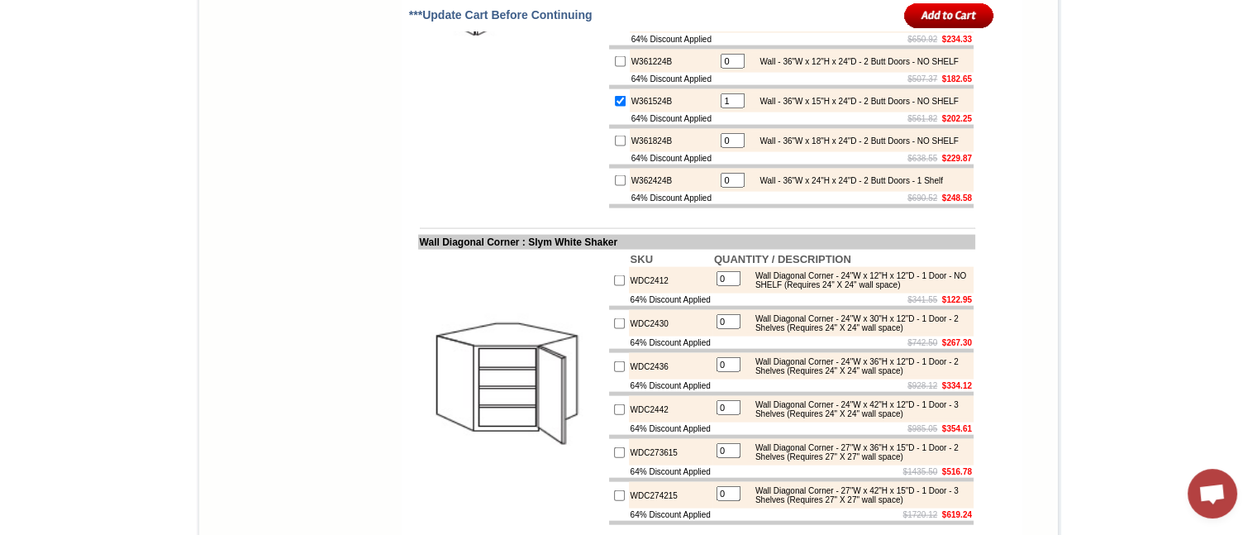
click at [615, 107] on input "checkbox" at bounding box center [620, 101] width 11 height 11
checkbox input "false"
type input "0"
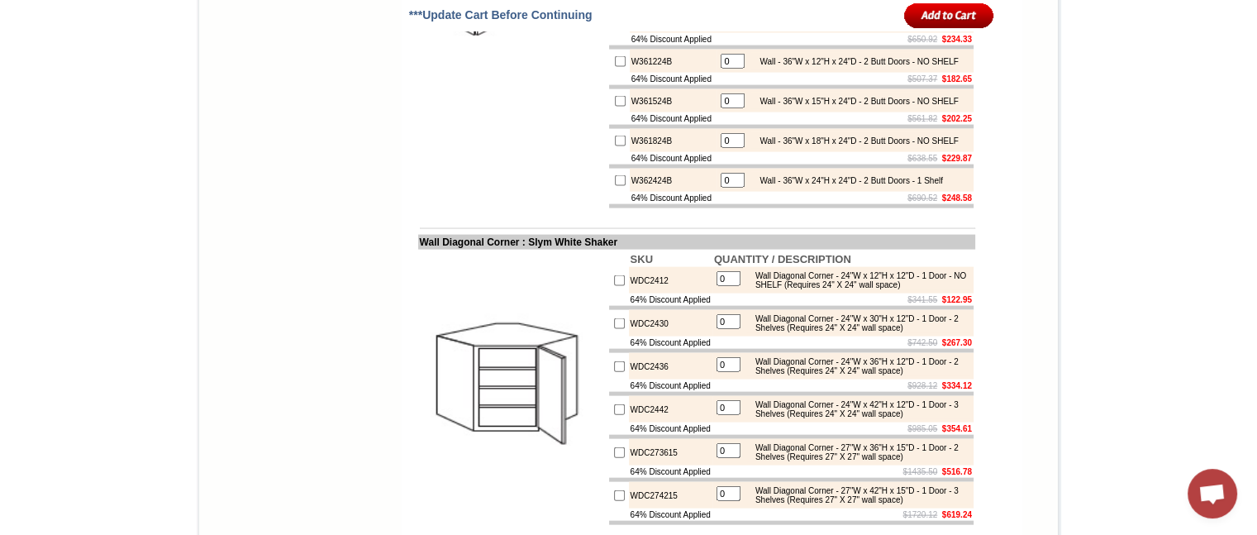
type input "1"
checkbox input "true"
click at [942, 12] on input "image" at bounding box center [949, 15] width 90 height 27
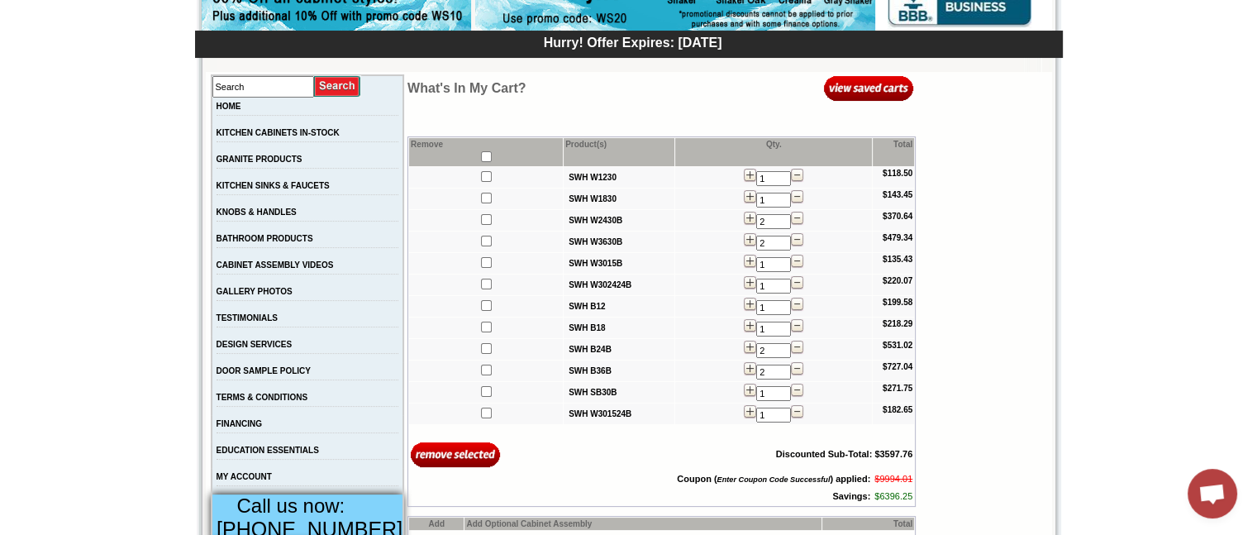
scroll to position [250, 0]
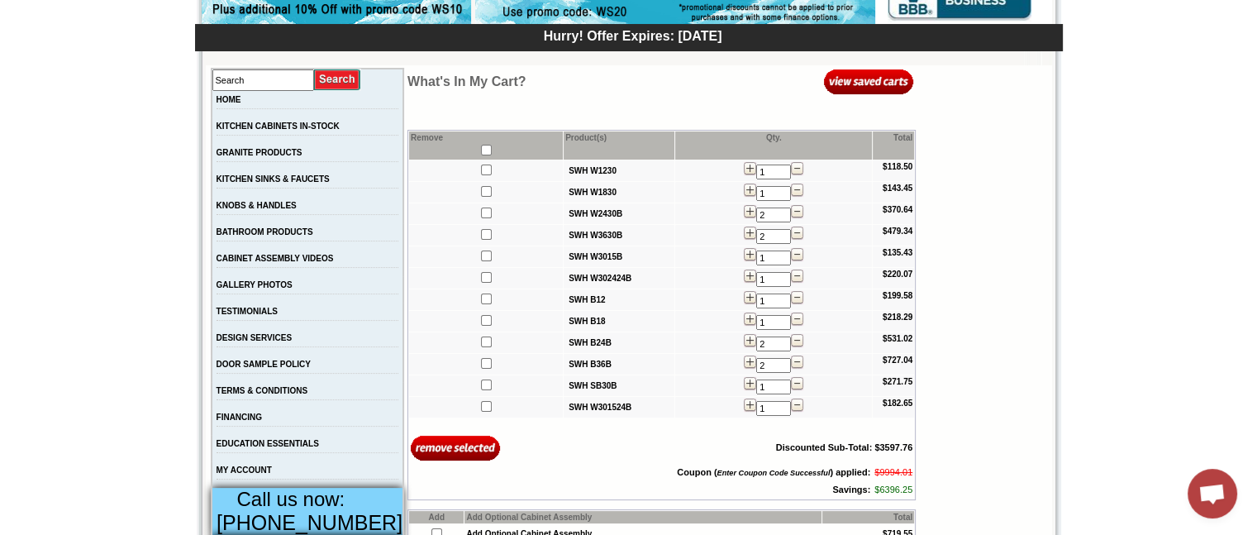
click at [791, 276] on img at bounding box center [797, 275] width 12 height 13
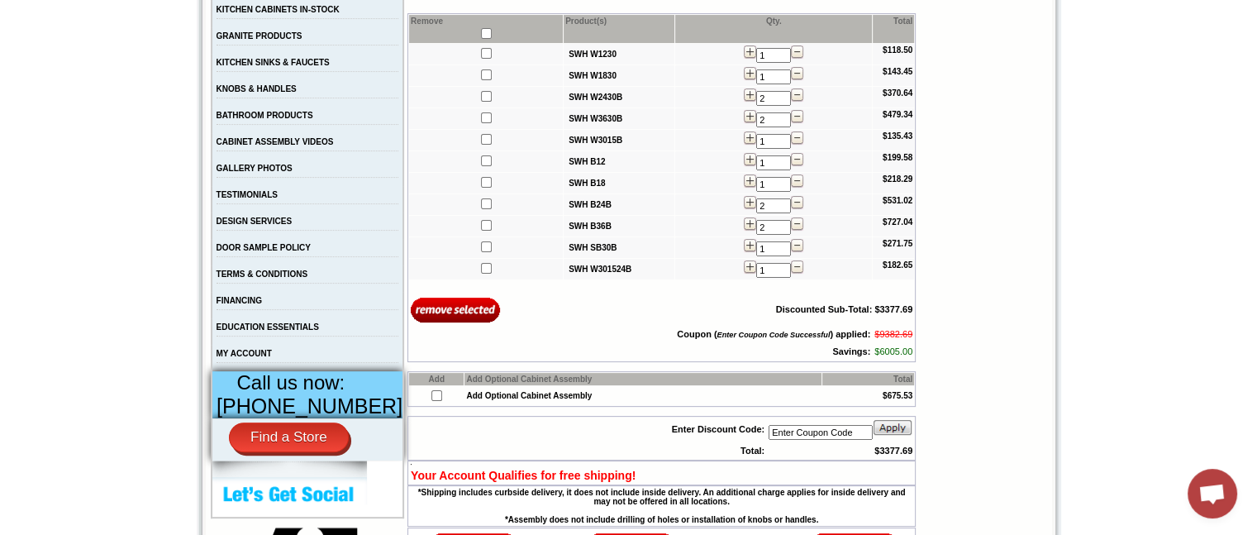
scroll to position [365, 0]
drag, startPoint x: 621, startPoint y: 266, endPoint x: 529, endPoint y: 276, distance: 92.3
click at [564, 276] on td "SWH W301524B" at bounding box center [619, 270] width 111 height 21
copy table
